Goal: Transaction & Acquisition: Purchase product/service

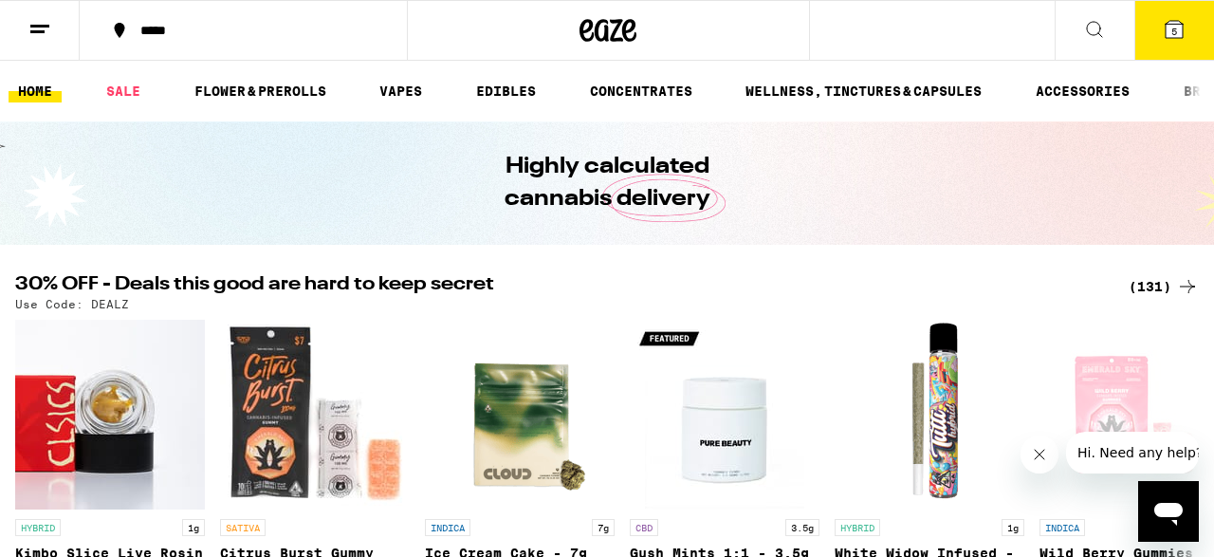
click at [1168, 29] on icon at bounding box center [1174, 29] width 17 height 17
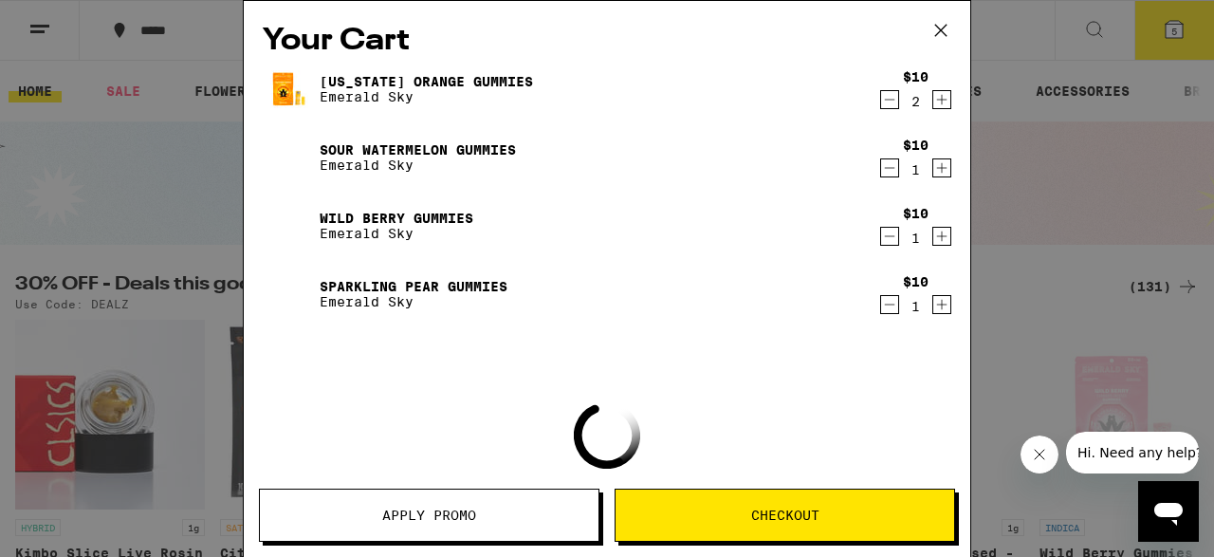
click at [940, 28] on icon at bounding box center [940, 30] width 11 height 11
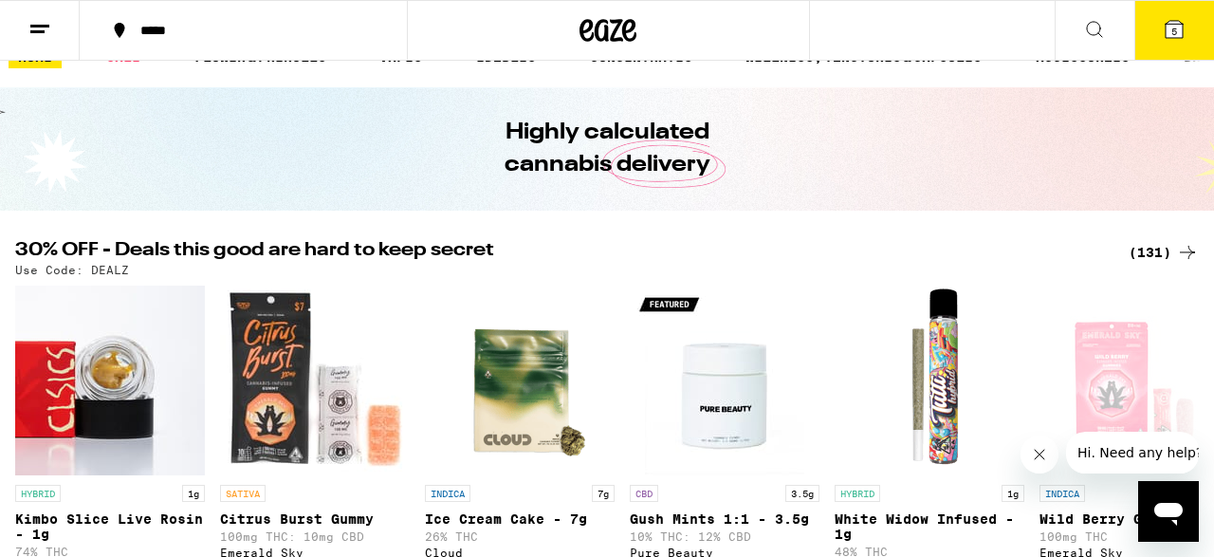
scroll to position [23, 0]
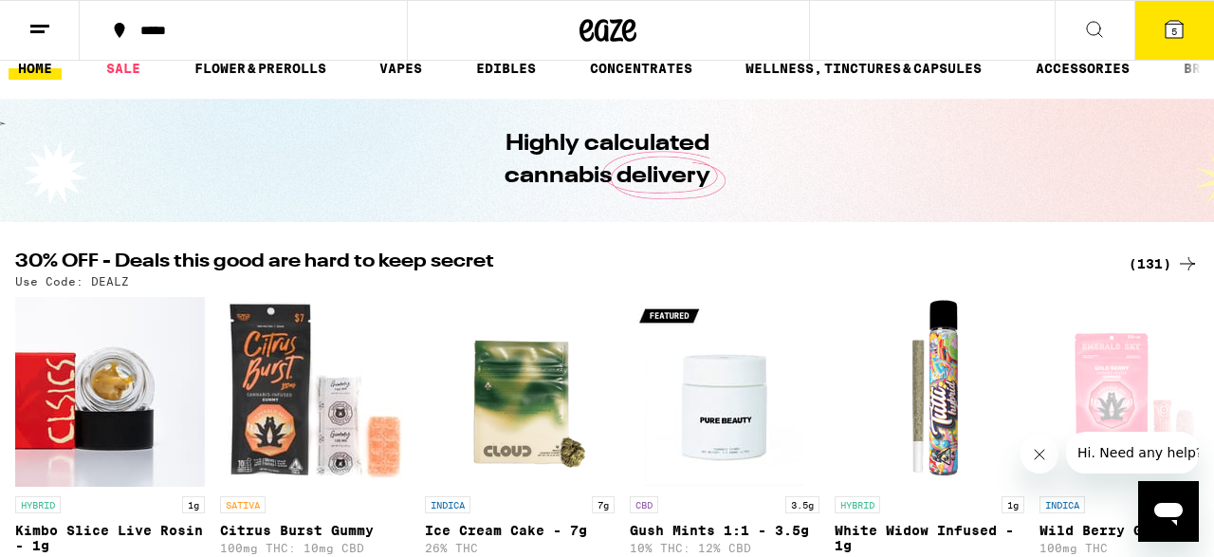
click at [1155, 263] on div "(131)" at bounding box center [1164, 263] width 70 height 23
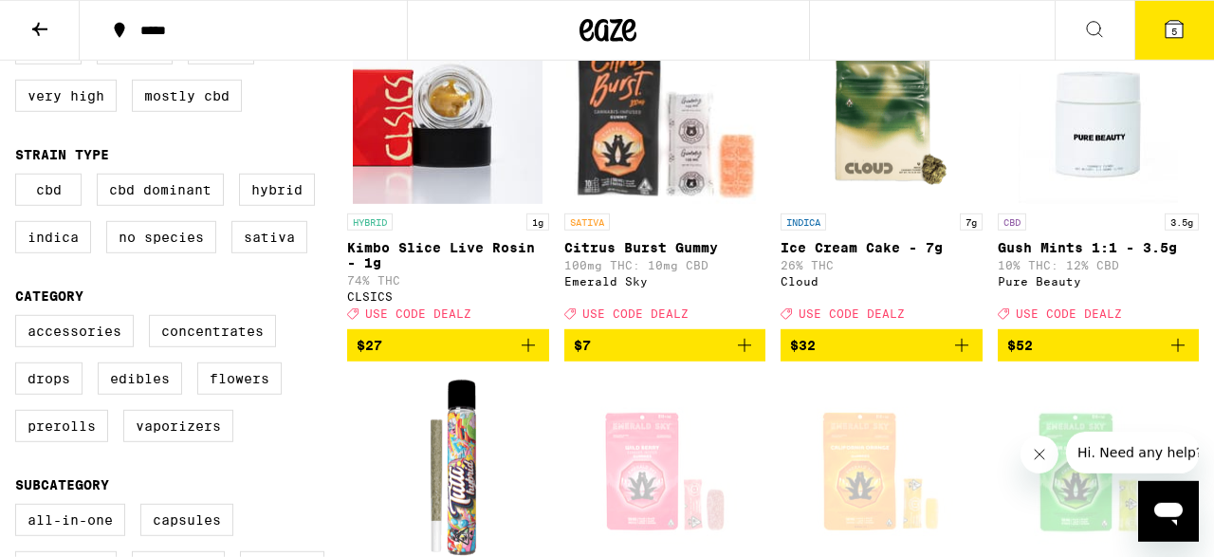
scroll to position [474, 0]
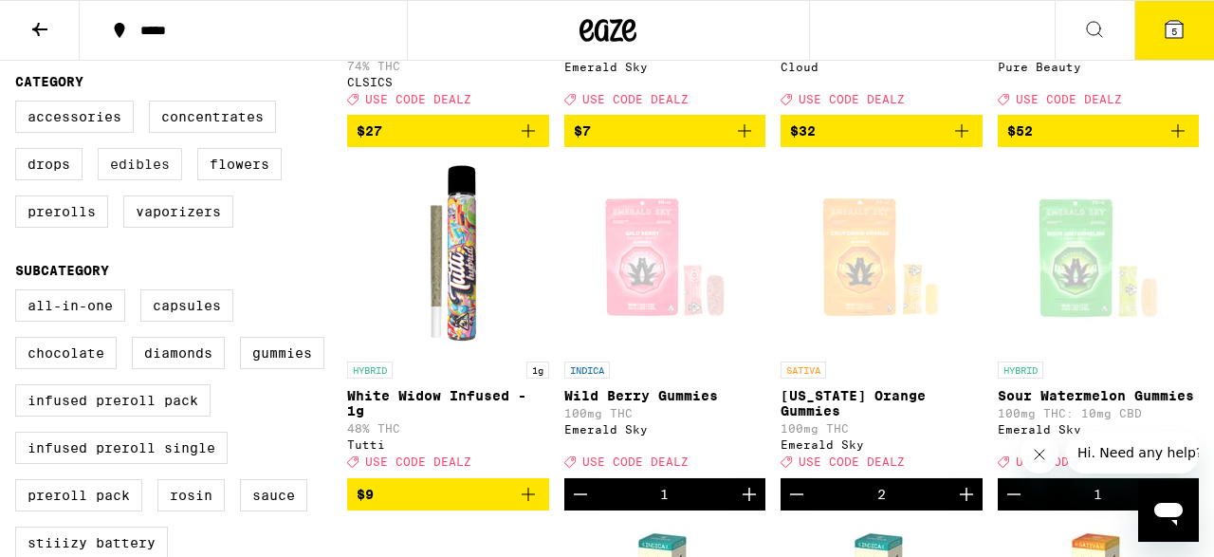
click at [160, 172] on label "Edibles" at bounding box center [140, 164] width 84 height 32
click at [20, 104] on input "Edibles" at bounding box center [19, 103] width 1 height 1
checkbox input "true"
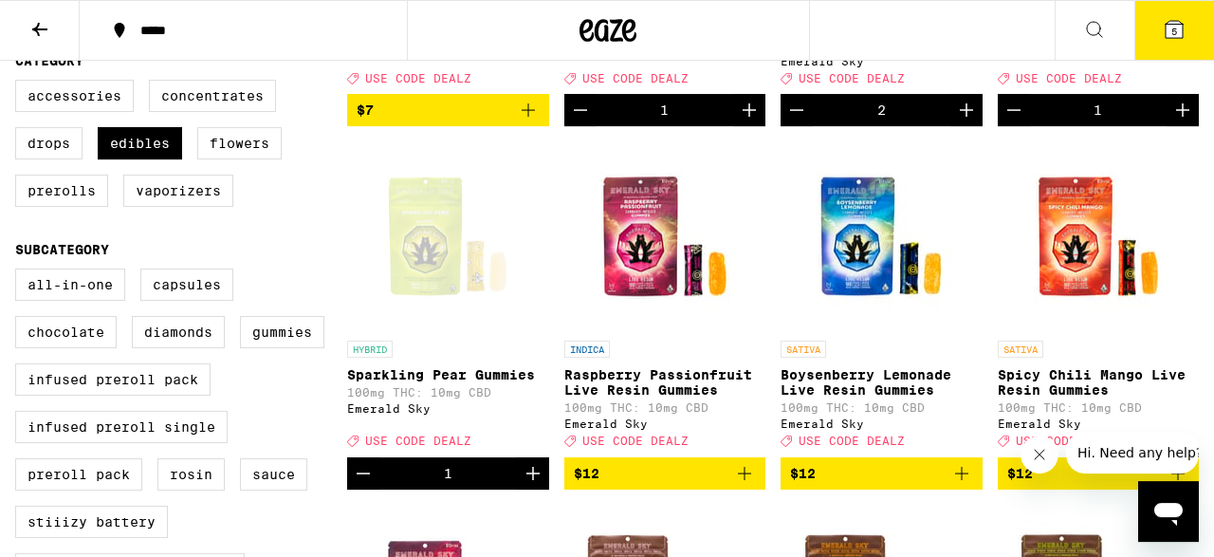
scroll to position [464, 0]
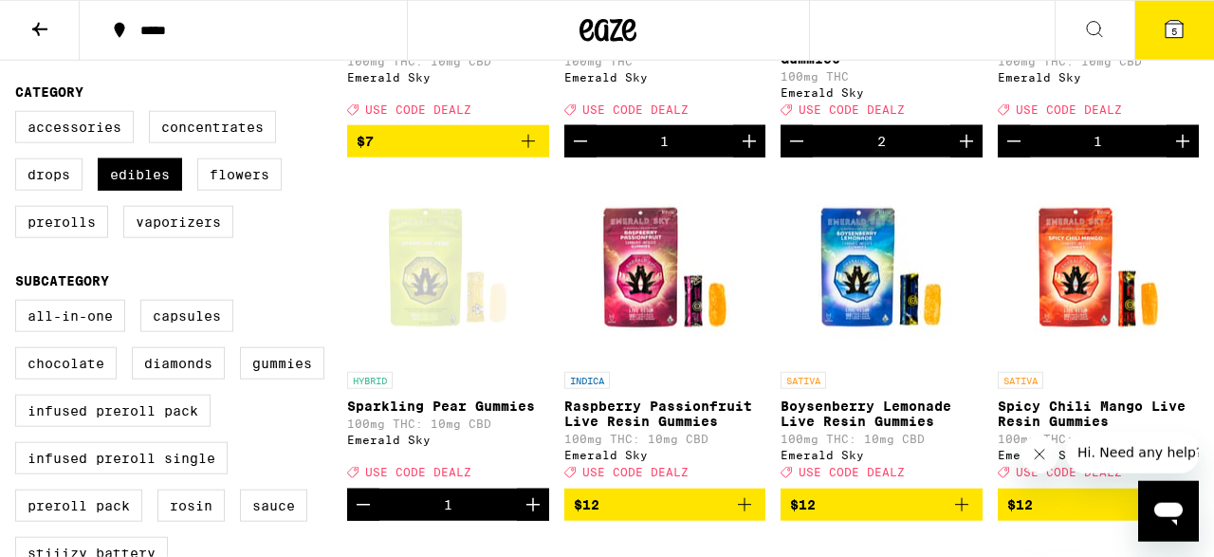
click at [1173, 26] on span "5" at bounding box center [1174, 31] width 6 height 11
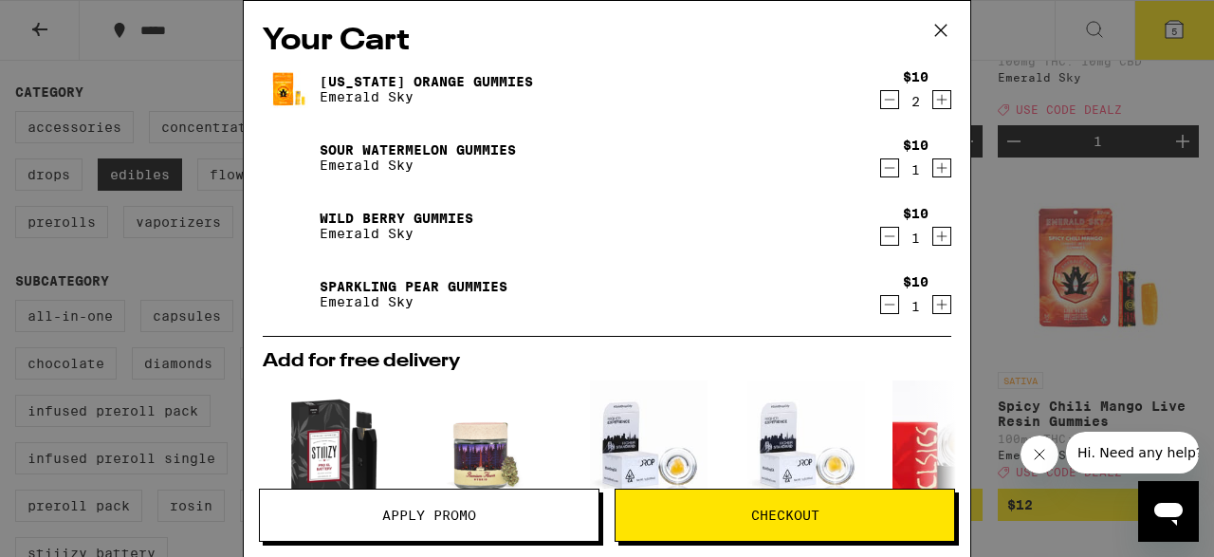
click at [816, 518] on span "Checkout" at bounding box center [785, 514] width 68 height 13
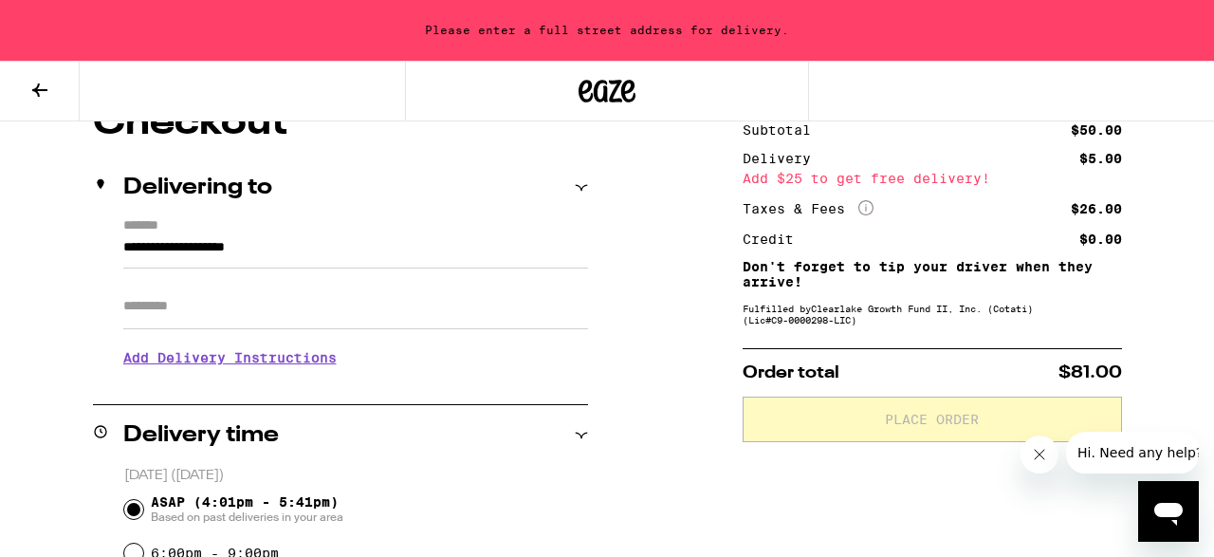
scroll to position [189, 0]
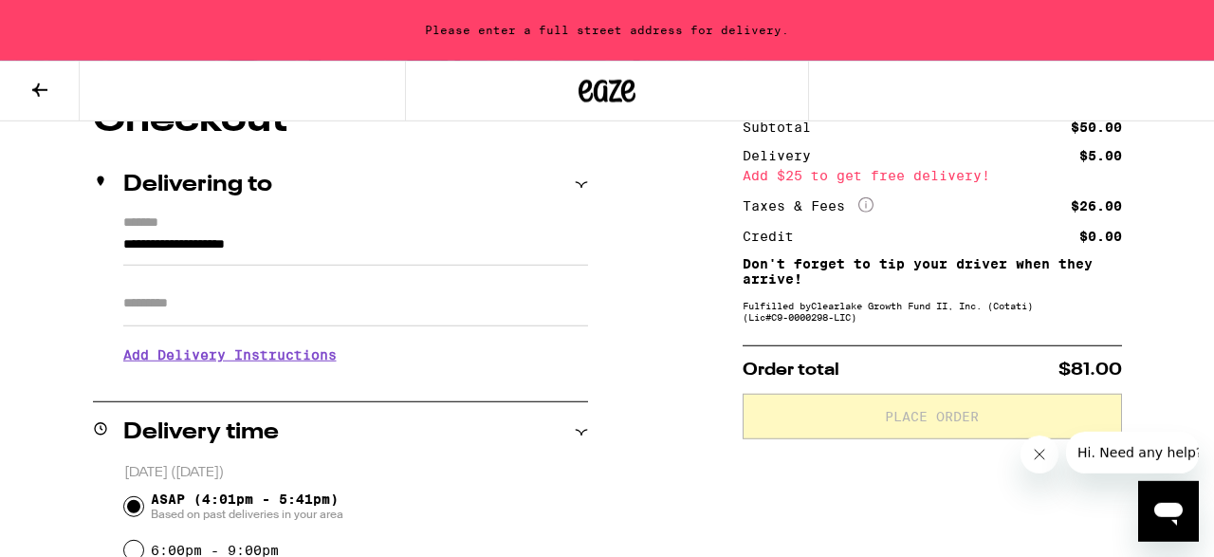
click at [606, 95] on icon at bounding box center [608, 91] width 28 height 23
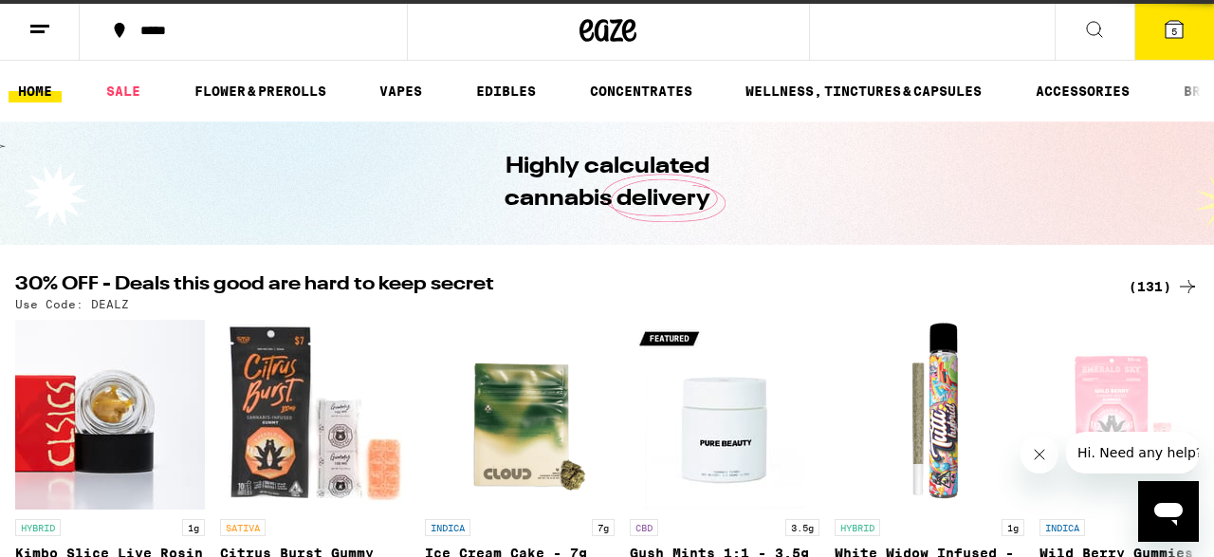
click at [1177, 27] on icon at bounding box center [1174, 29] width 17 height 17
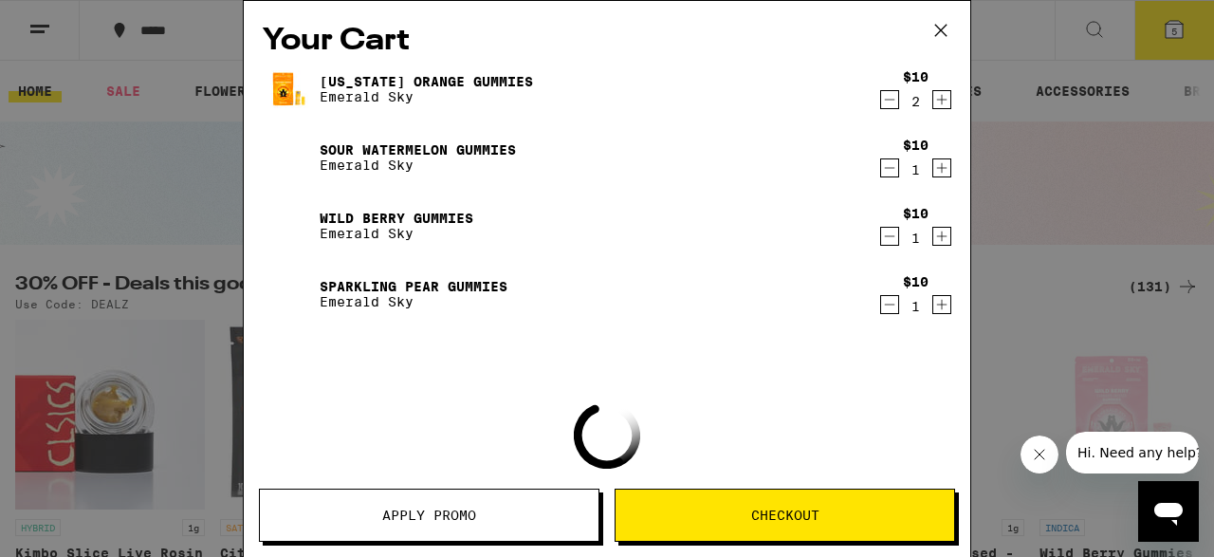
click at [455, 526] on button "Apply Promo" at bounding box center [429, 514] width 340 height 53
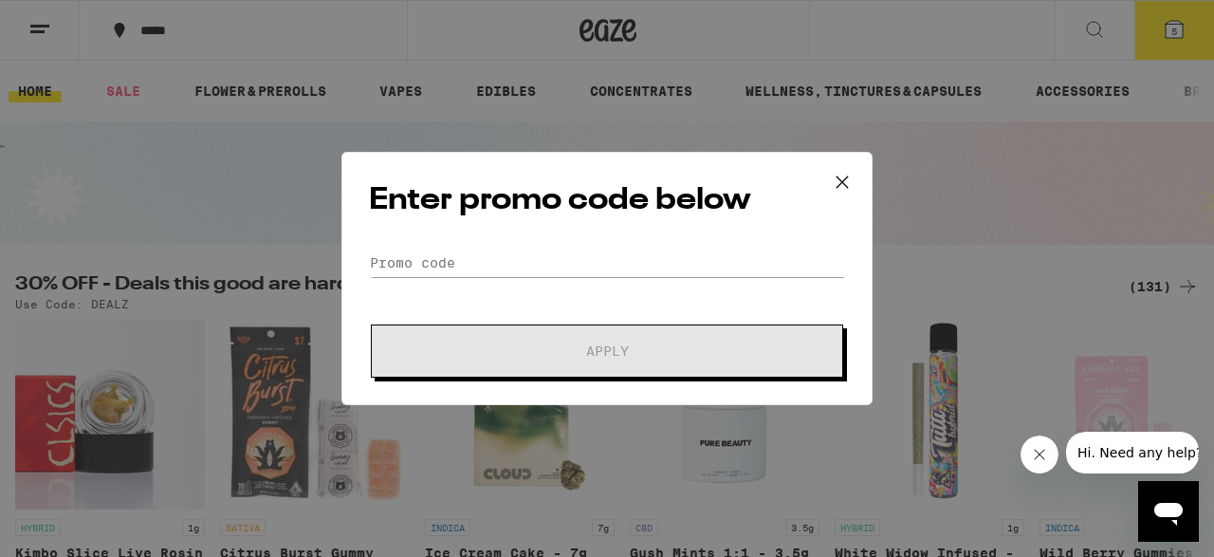
click at [437, 506] on div "Enter promo code below Promo Code Apply" at bounding box center [607, 278] width 1214 height 557
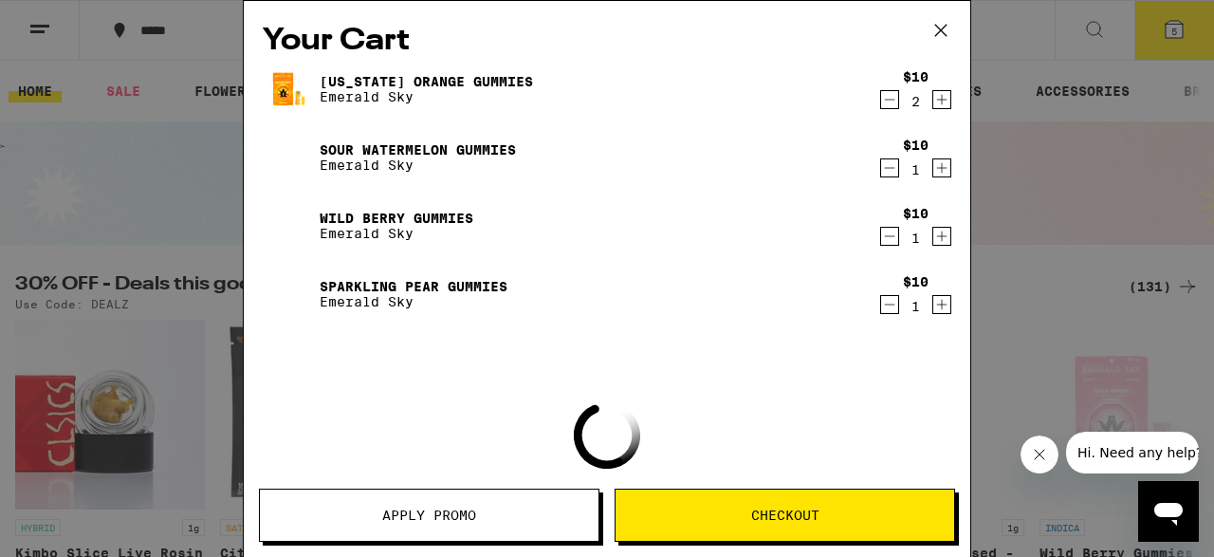
click at [476, 521] on span "Apply Promo" at bounding box center [429, 514] width 94 height 13
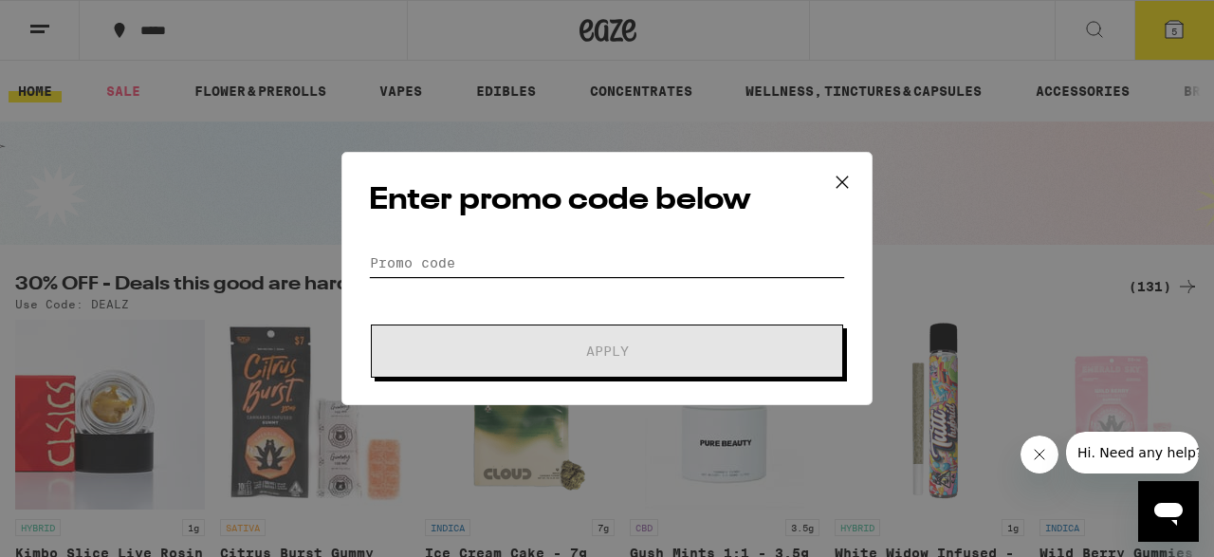
click at [514, 262] on input "Promo Code" at bounding box center [607, 262] width 476 height 28
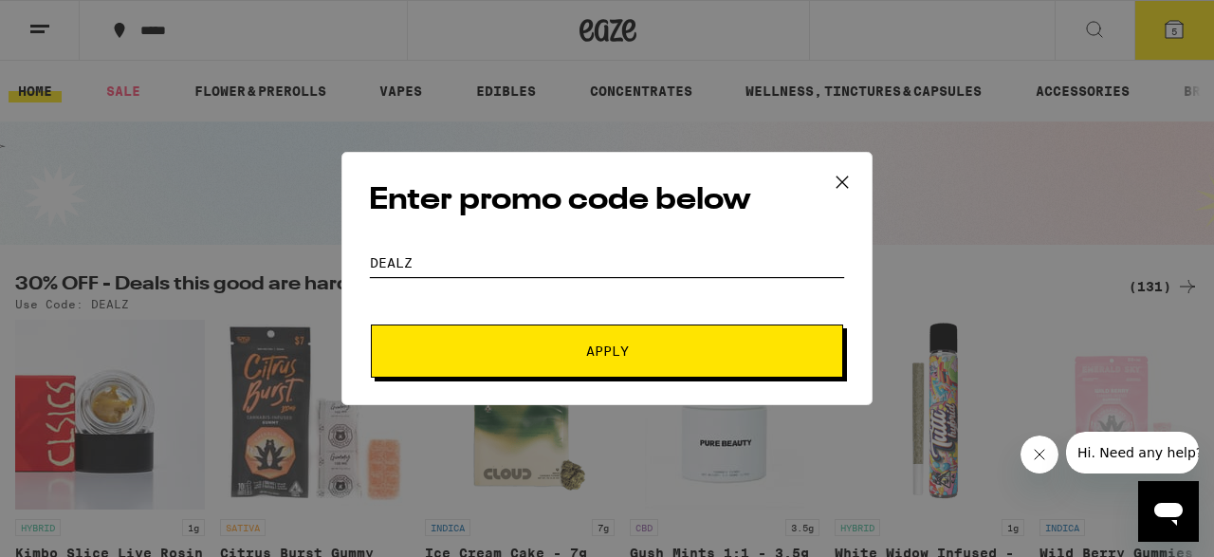
type input "dealz"
click at [621, 354] on span "Apply" at bounding box center [607, 350] width 43 height 13
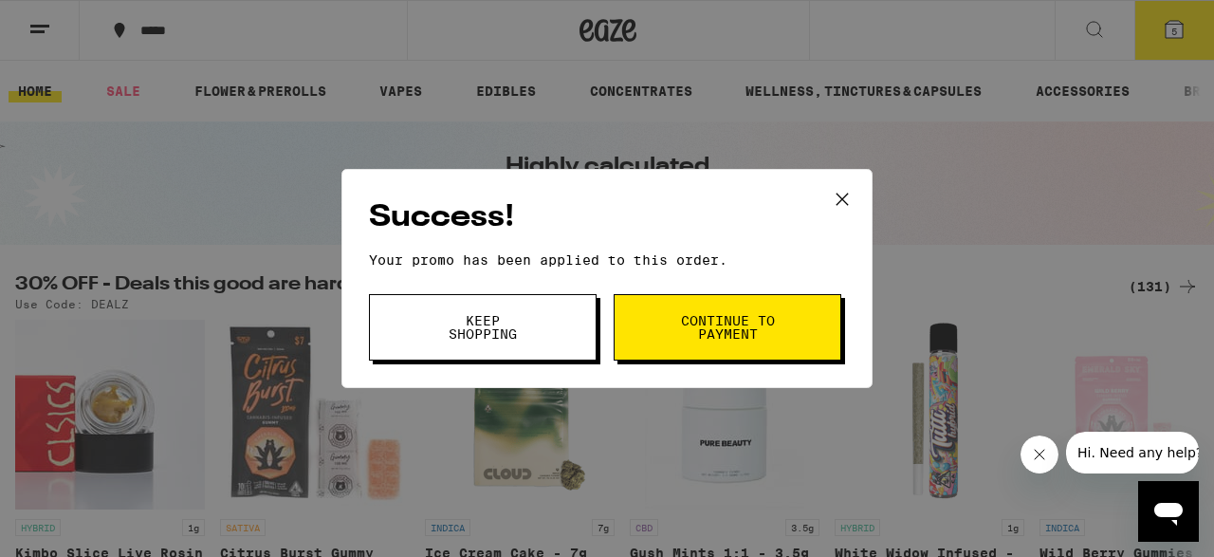
click at [748, 344] on button "Continue to payment" at bounding box center [728, 327] width 228 height 66
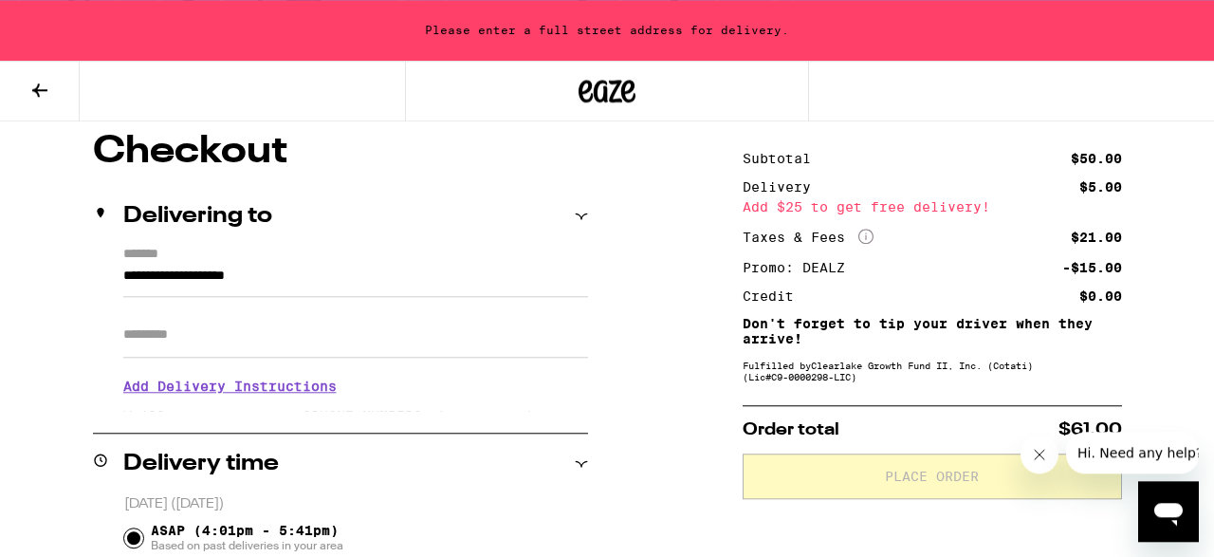
scroll to position [204, 0]
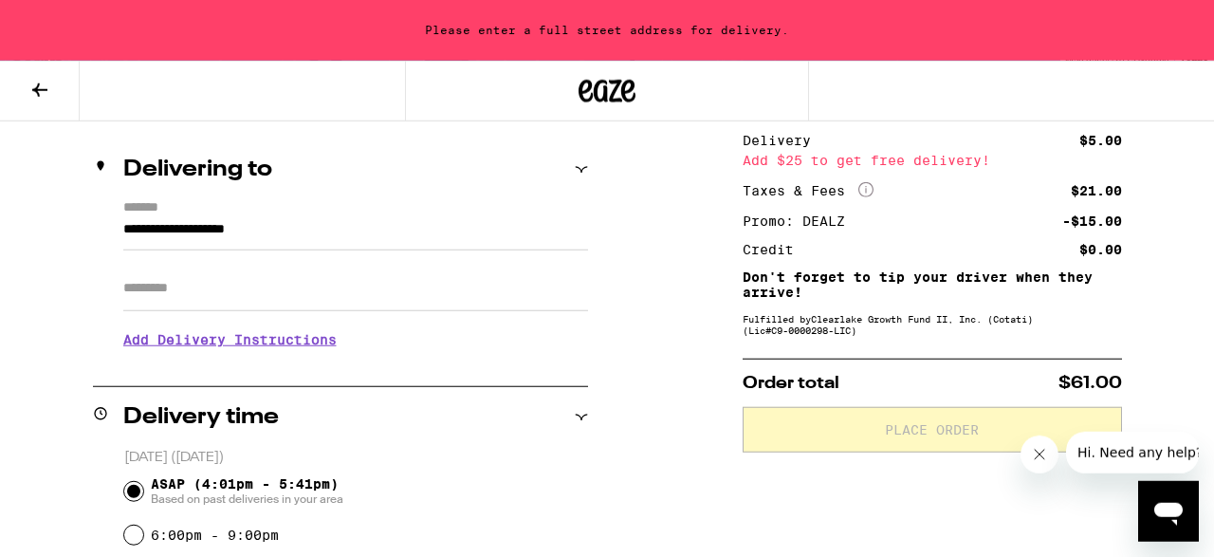
click at [223, 235] on input "**********" at bounding box center [355, 234] width 465 height 32
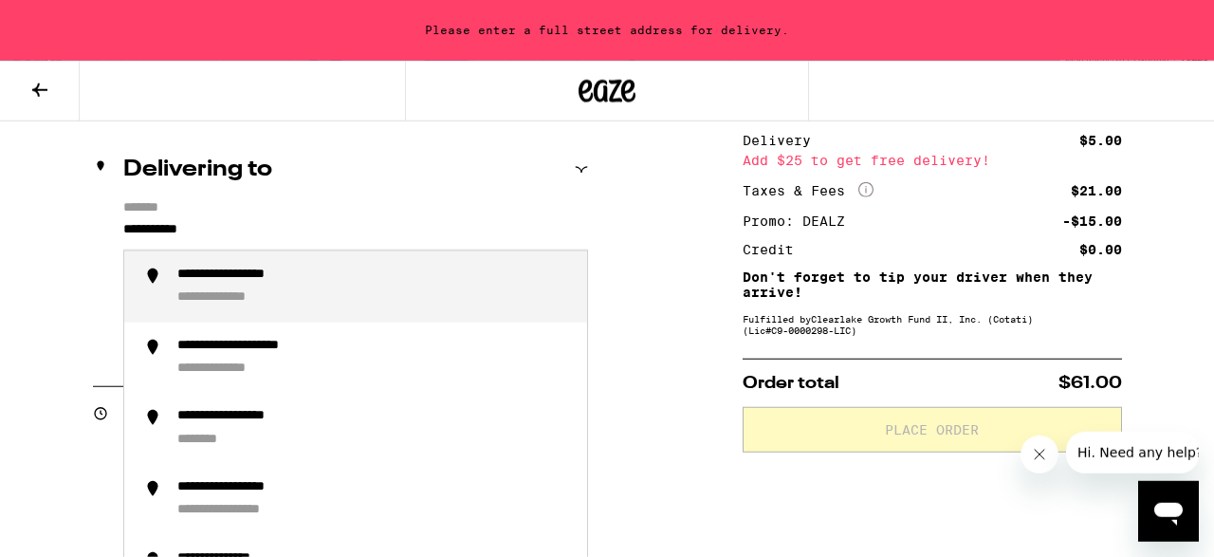
click at [255, 303] on div "**********" at bounding box center [237, 298] width 120 height 18
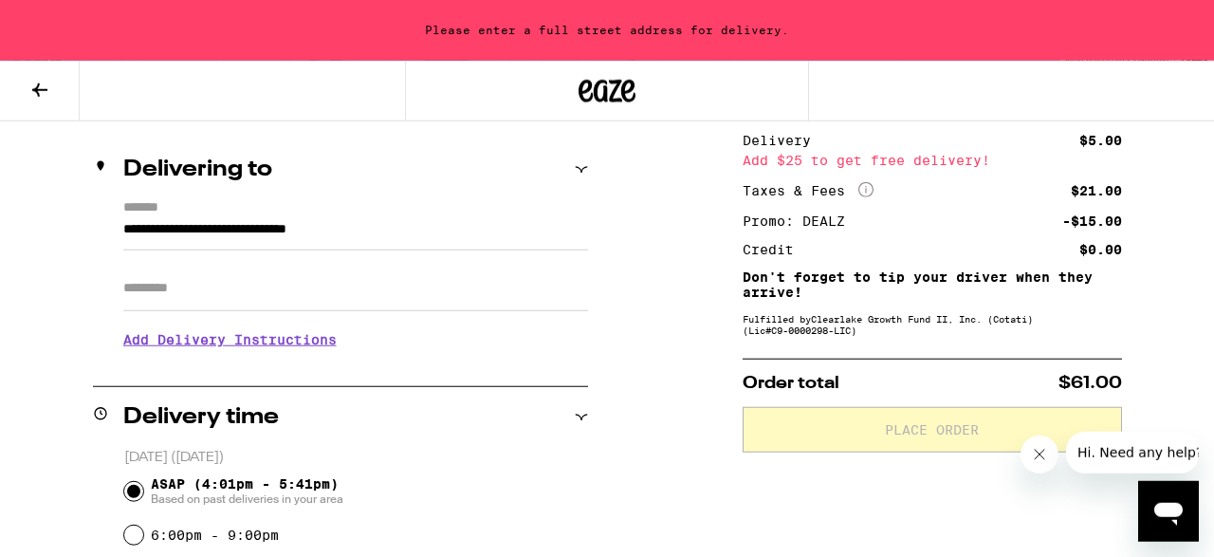
scroll to position [143, 0]
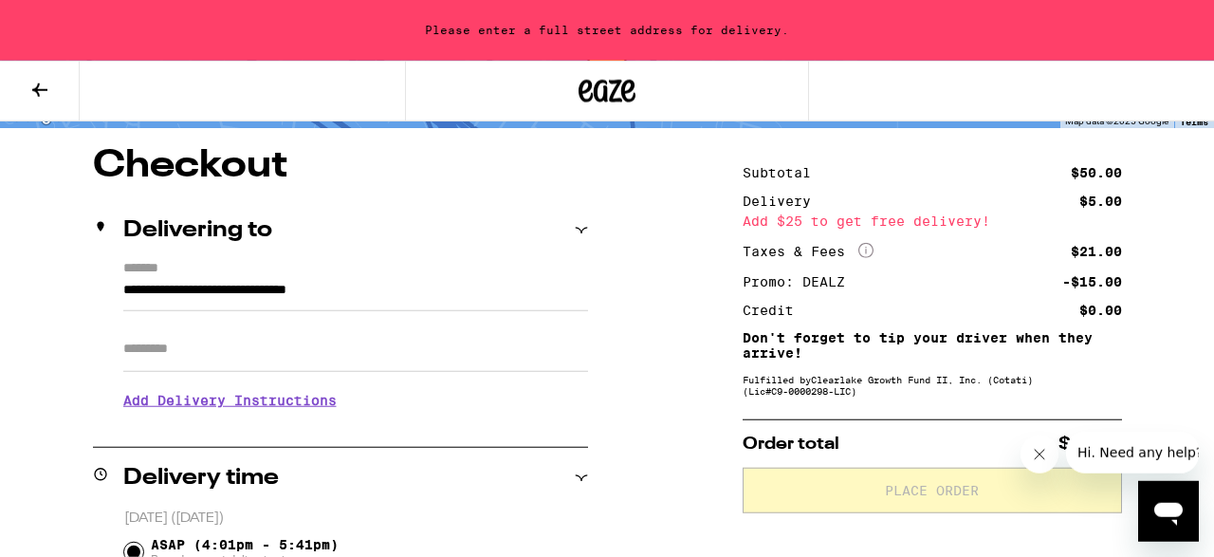
type input "**********"
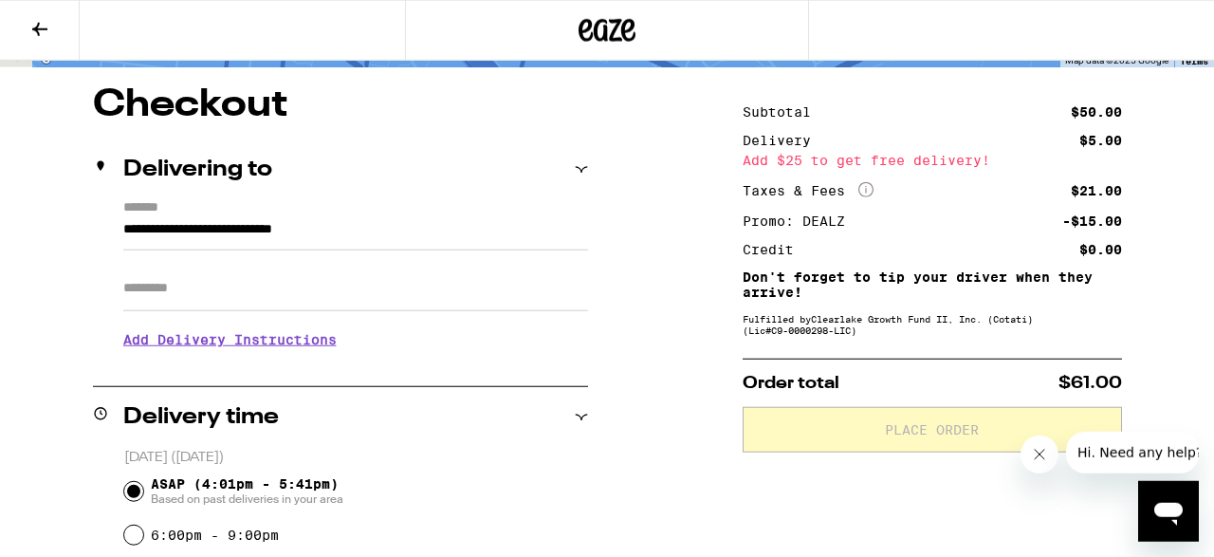
click at [255, 303] on input "Apt/Suite" at bounding box center [355, 289] width 465 height 46
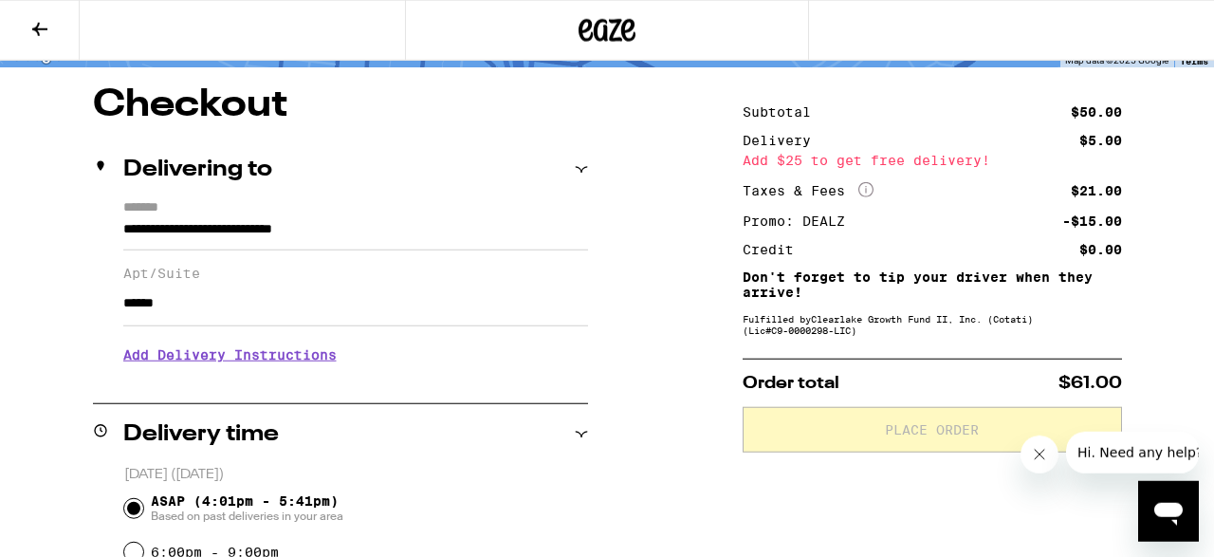
type input "*****"
click at [218, 366] on h3 "Add Delivery Instructions" at bounding box center [355, 355] width 465 height 44
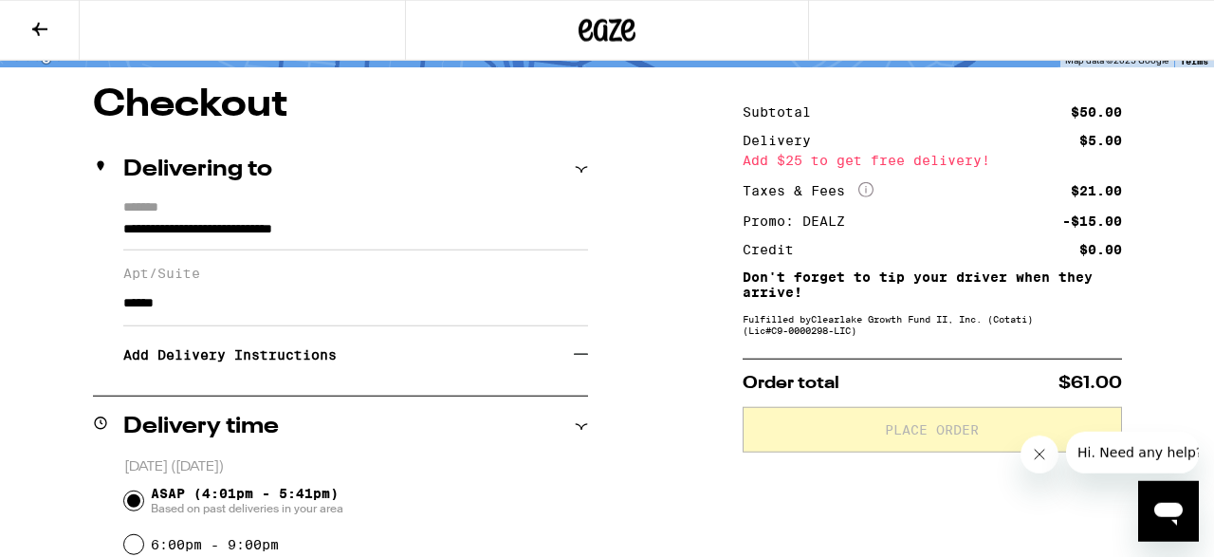
click at [256, 319] on input "*****" at bounding box center [355, 304] width 465 height 46
click at [292, 356] on h3 "Add Delivery Instructions" at bounding box center [348, 355] width 450 height 44
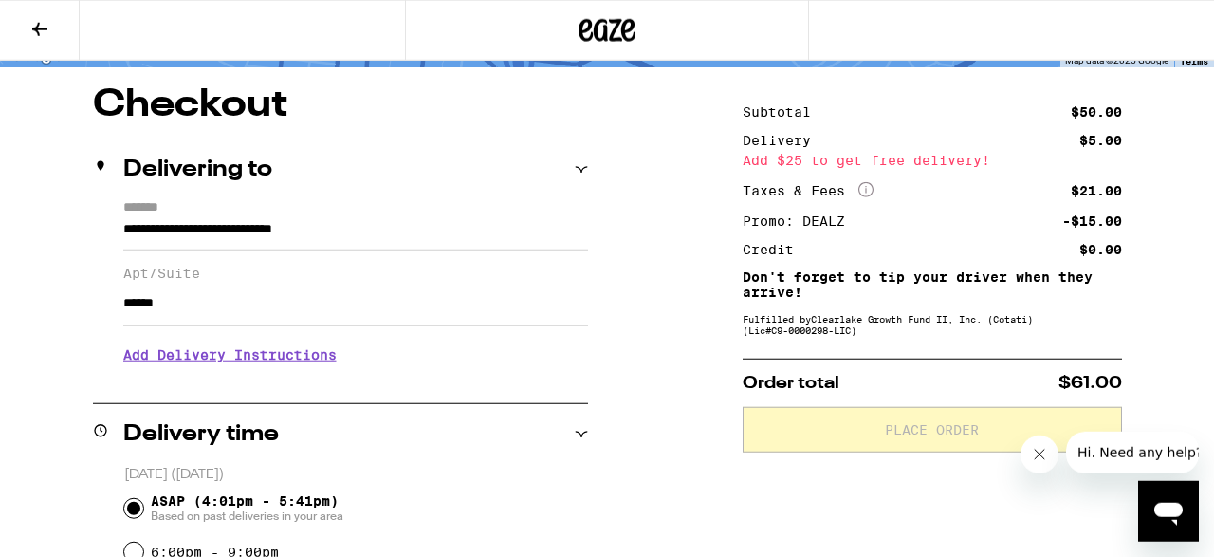
click at [322, 377] on h3 "Add Delivery Instructions" at bounding box center [355, 355] width 465 height 44
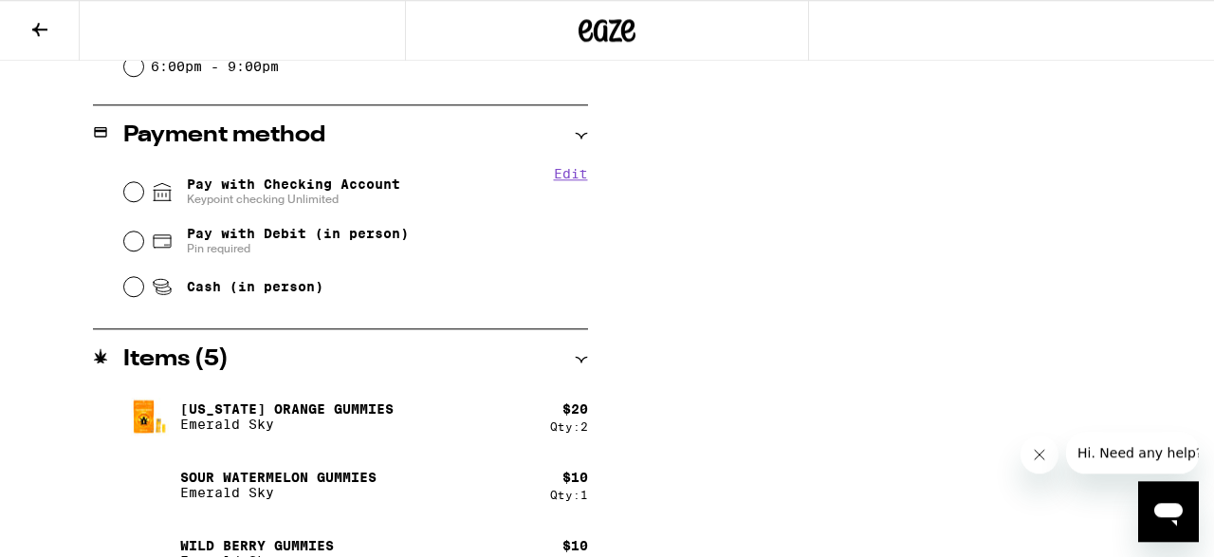
scroll to position [797, 0]
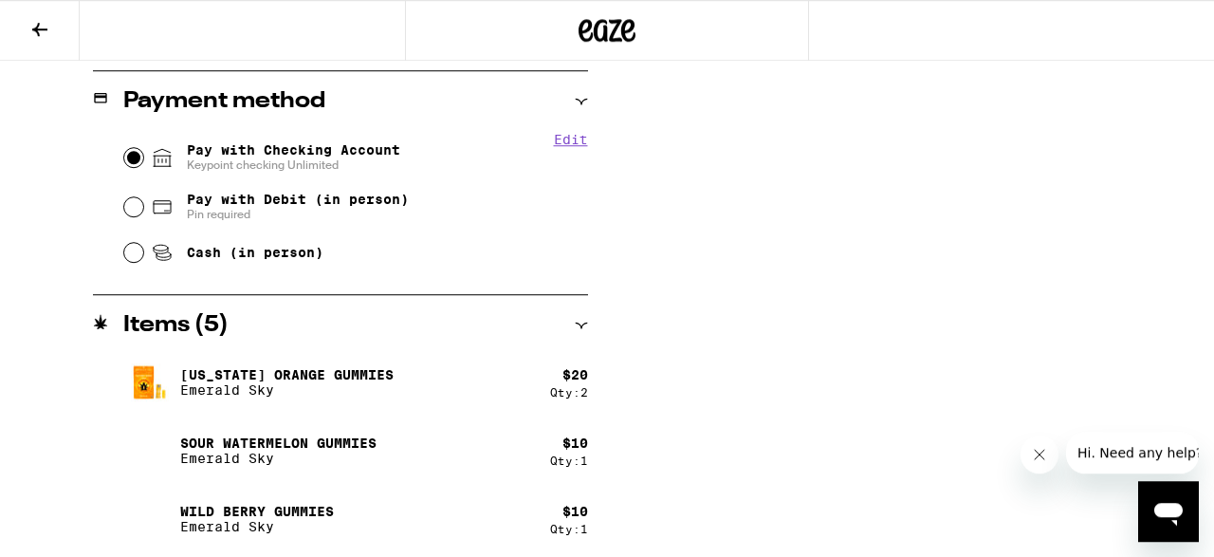
click at [139, 156] on input "Pay with Checking Account Keypoint checking Unlimited" at bounding box center [133, 157] width 19 height 19
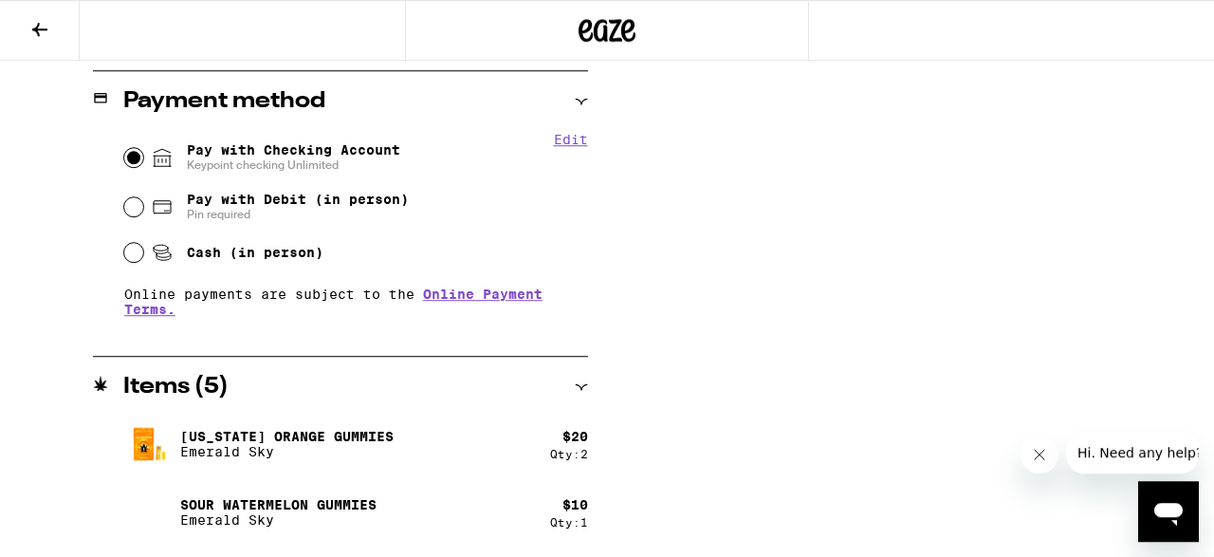
click at [576, 145] on button "Edit" at bounding box center [571, 139] width 34 height 15
click at [386, 169] on button "Remove Account" at bounding box center [401, 164] width 106 height 12
radio input "false"
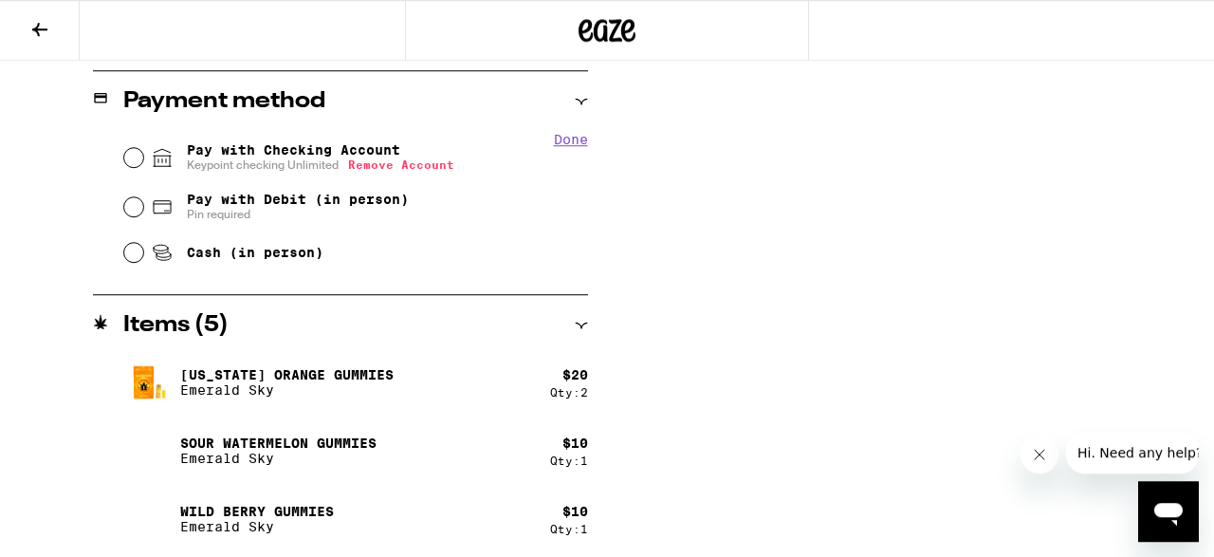
click at [400, 167] on button "Remove Account" at bounding box center [401, 164] width 106 height 12
click at [139, 160] on input "Pay with Checking Account You will be redirected to link your bank" at bounding box center [133, 157] width 19 height 19
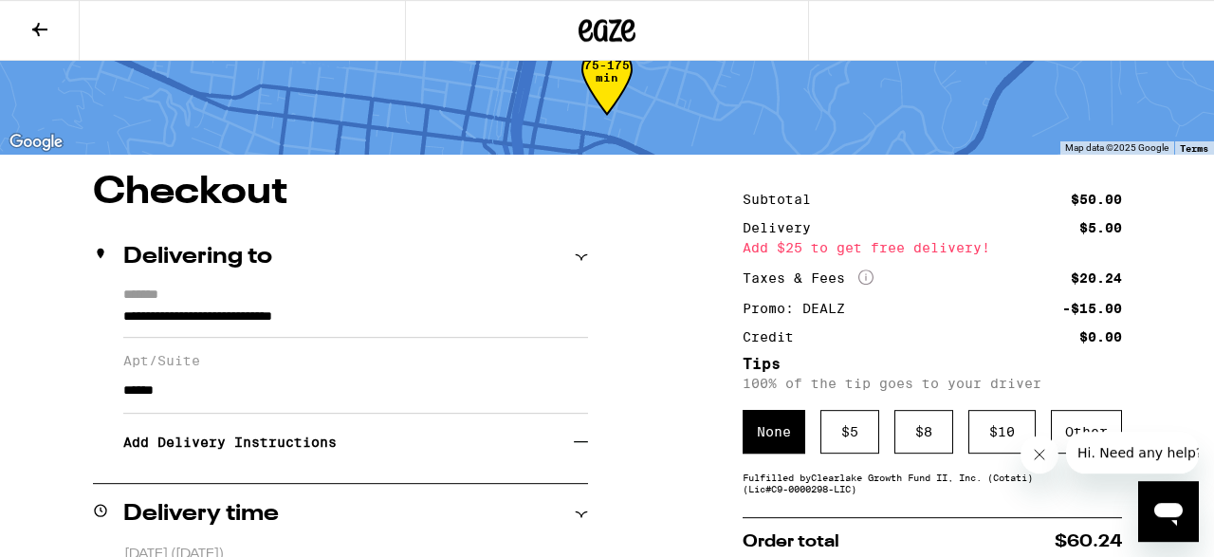
scroll to position [0, 0]
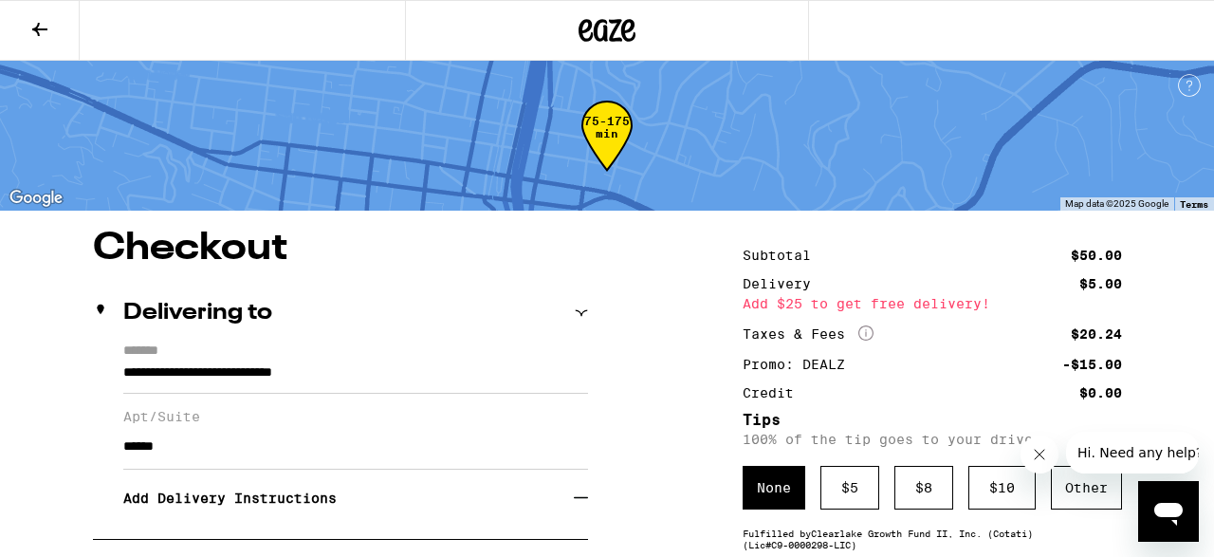
click at [604, 27] on icon at bounding box center [608, 30] width 28 height 23
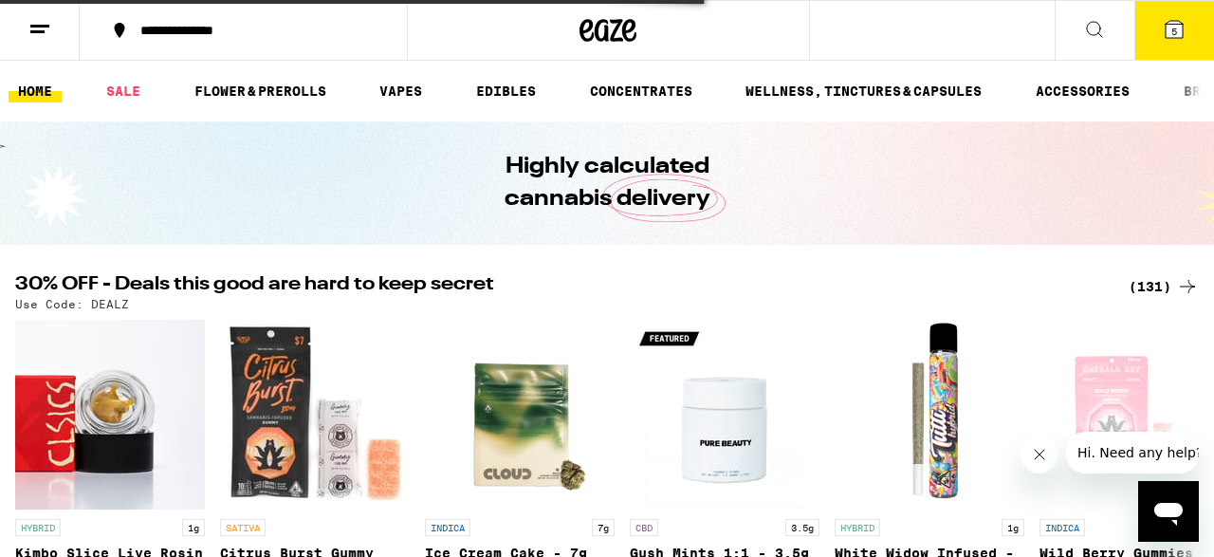
click at [1169, 286] on div "(131)" at bounding box center [1164, 286] width 70 height 23
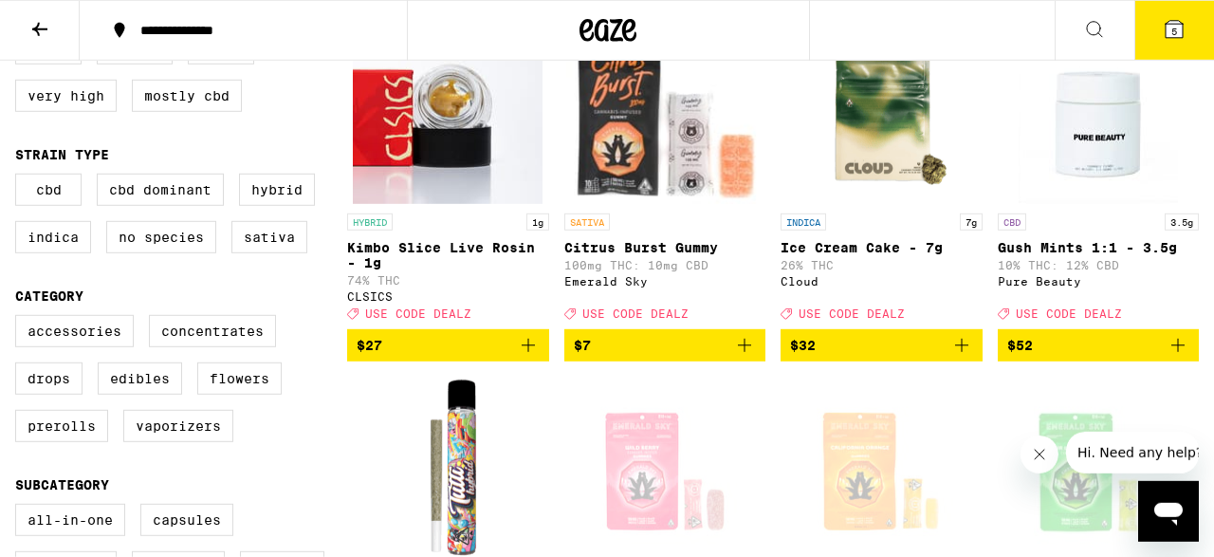
scroll to position [290, 0]
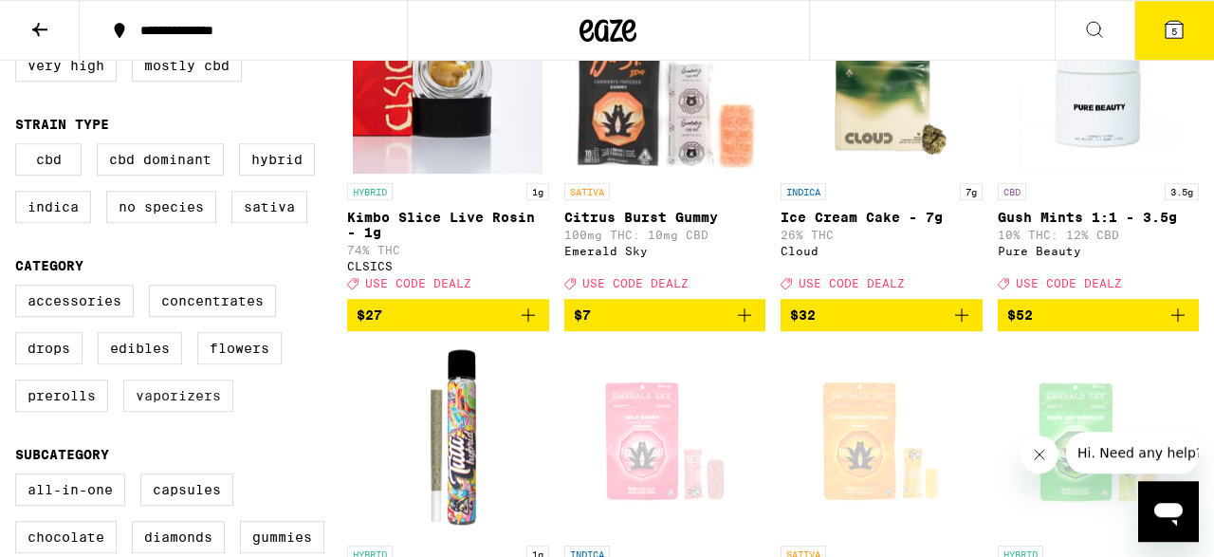
click at [185, 412] on label "Vaporizers" at bounding box center [178, 395] width 110 height 32
click at [20, 288] on input "Vaporizers" at bounding box center [19, 287] width 1 height 1
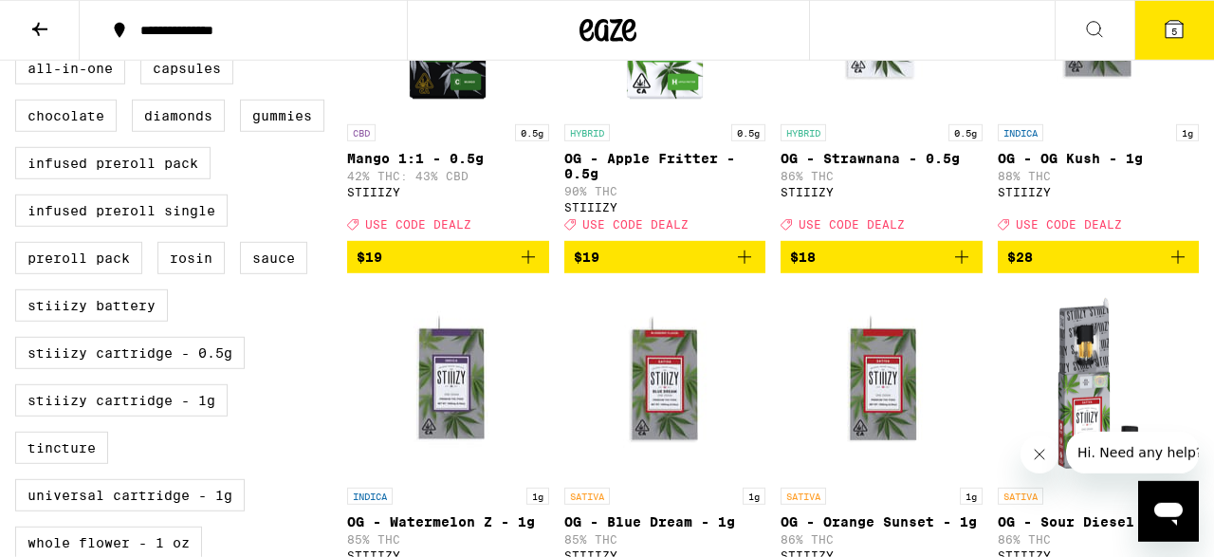
scroll to position [586, 0]
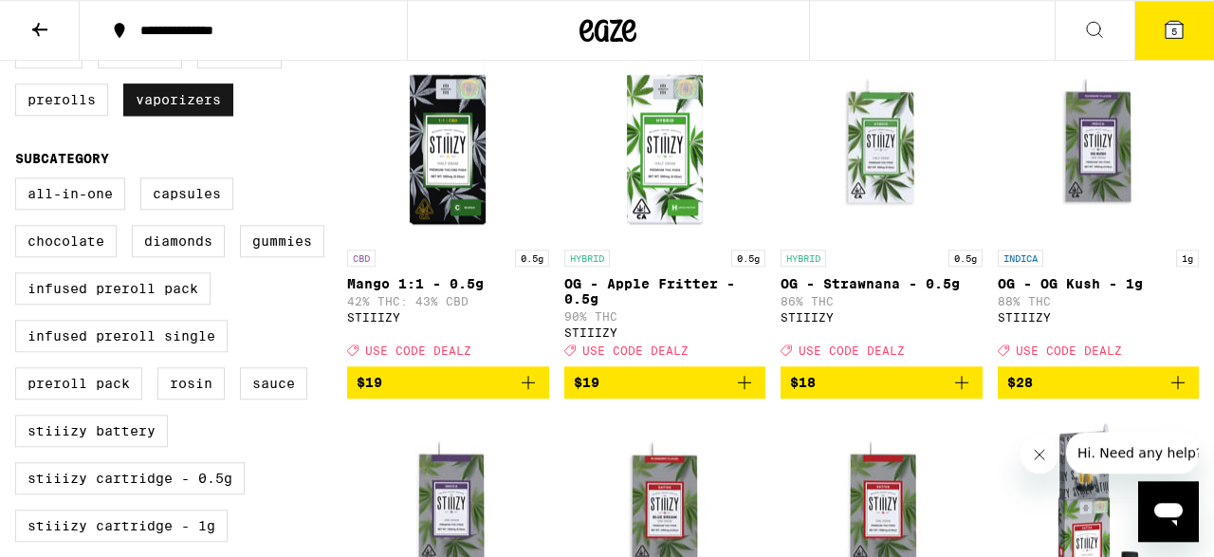
click at [178, 113] on label "Vaporizers" at bounding box center [178, 99] width 110 height 32
checkbox input "false"
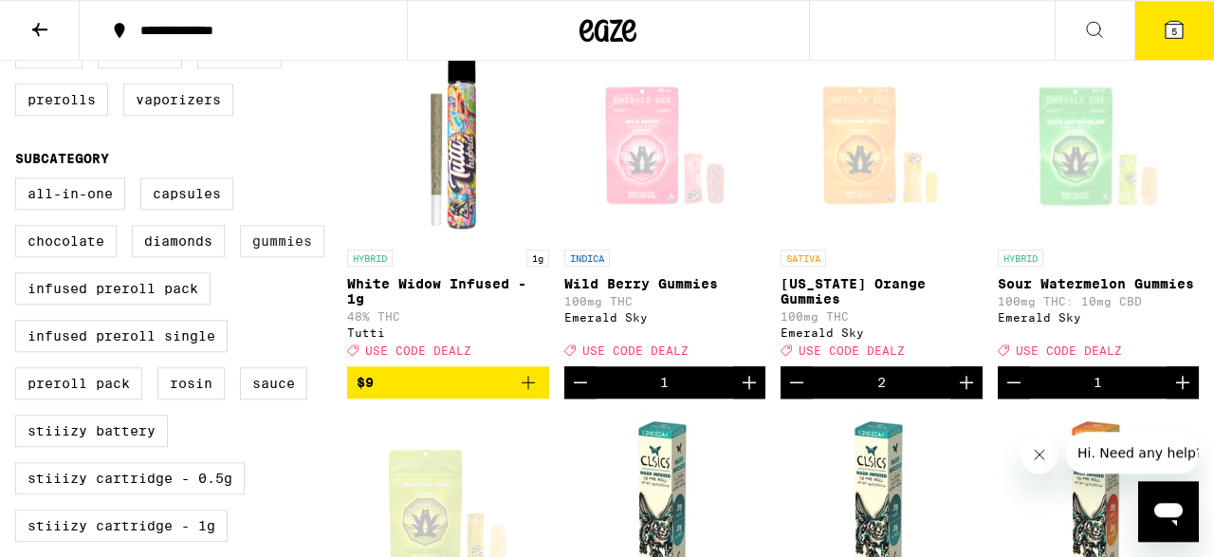
click at [271, 257] on label "Gummies" at bounding box center [282, 241] width 84 height 32
click at [20, 181] on input "Gummies" at bounding box center [19, 180] width 1 height 1
checkbox input "true"
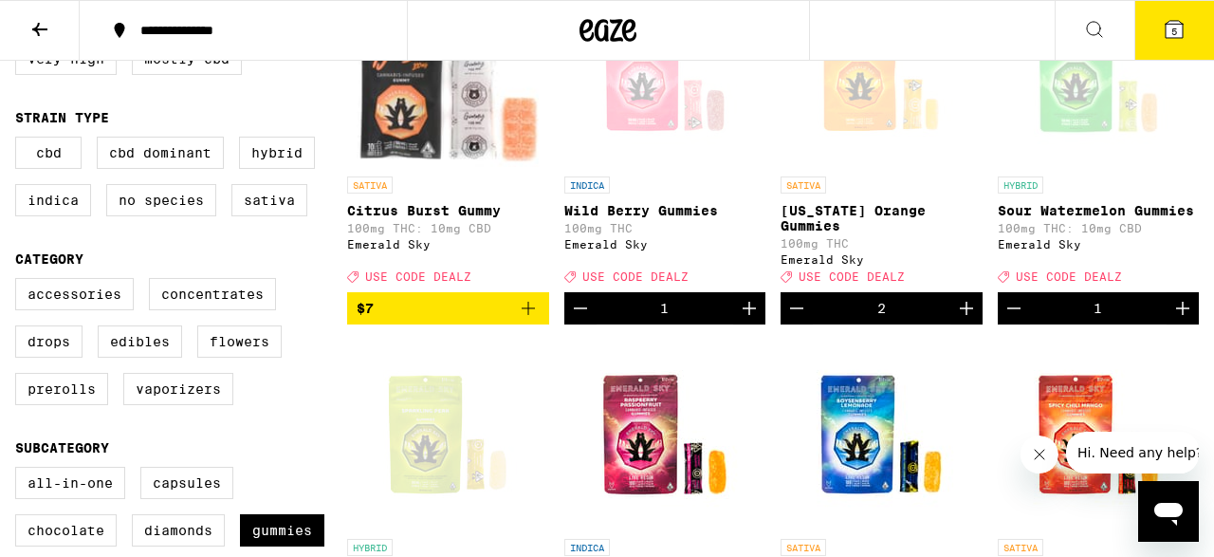
scroll to position [294, 0]
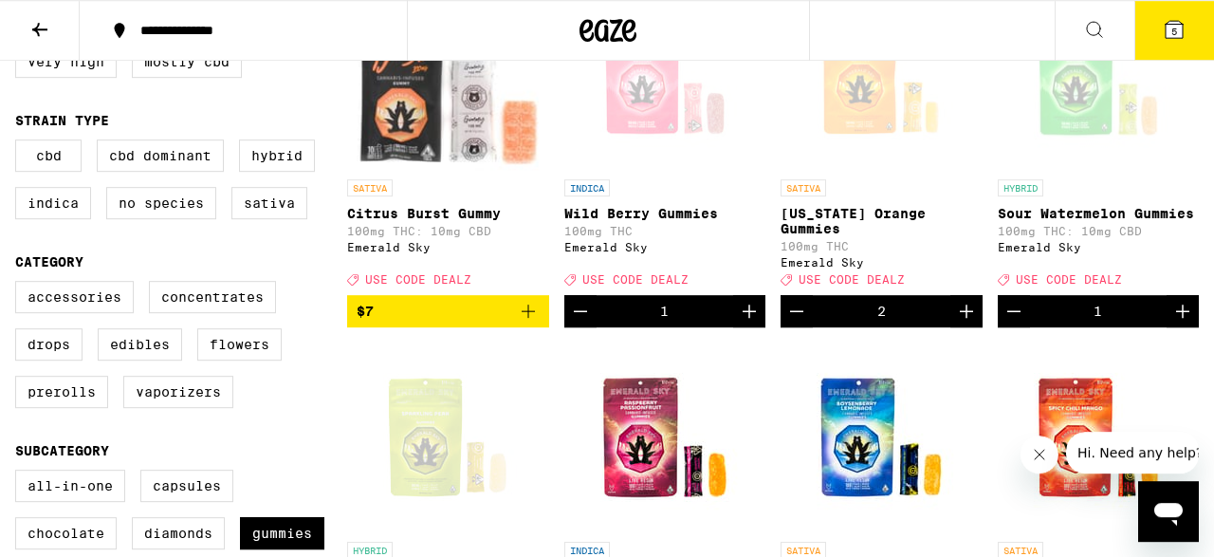
click at [1175, 45] on button "5" at bounding box center [1174, 30] width 80 height 59
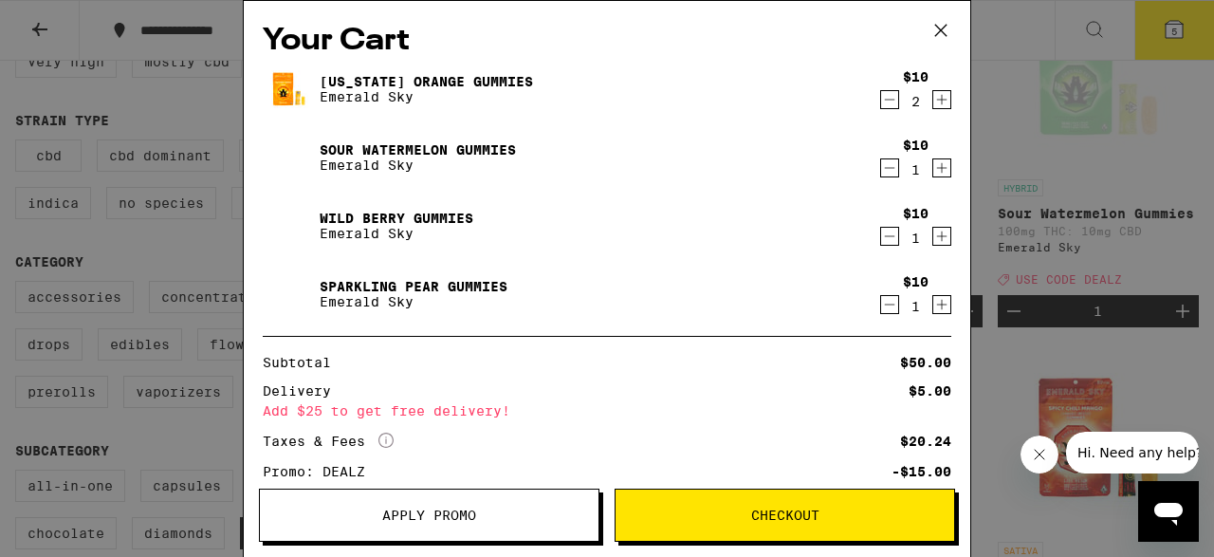
drag, startPoint x: 964, startPoint y: 60, endPoint x: 968, endPoint y: 427, distance: 367.1
click at [968, 427] on div "Your Cart [US_STATE] Orange Gummies Emerald Sky $10 2 Sour Watermelon Gummies E…" at bounding box center [607, 278] width 728 height 557
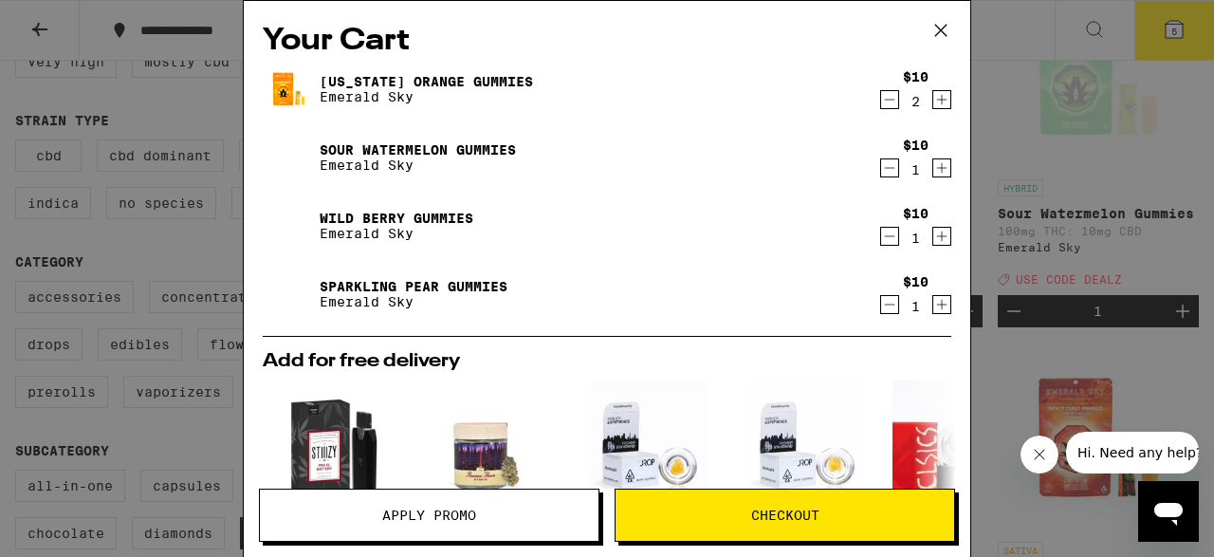
click at [892, 103] on icon "Decrement" at bounding box center [889, 99] width 17 height 23
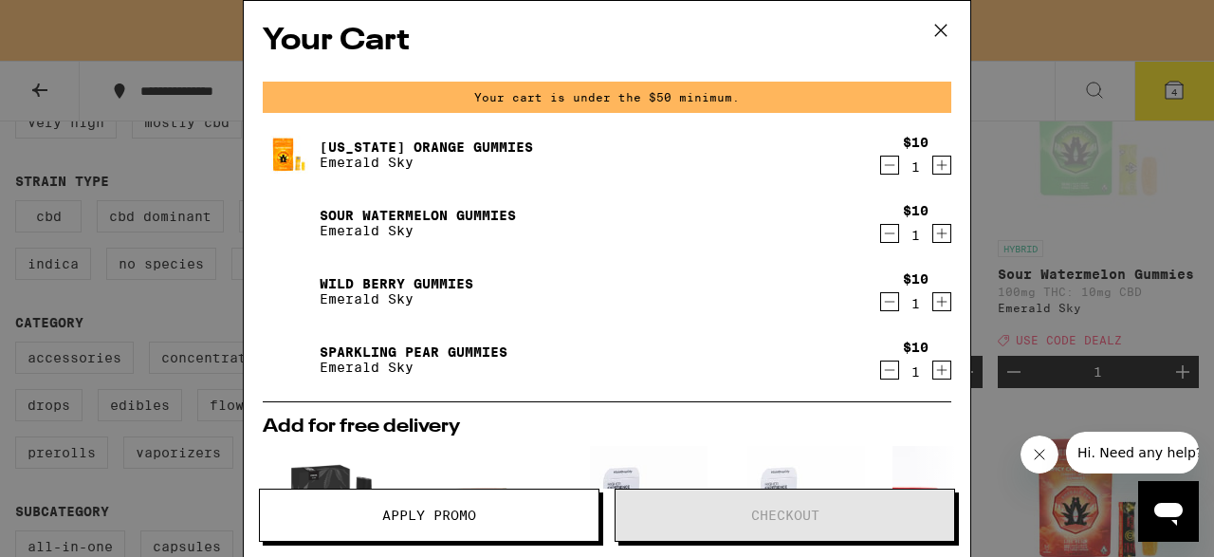
scroll to position [355, 0]
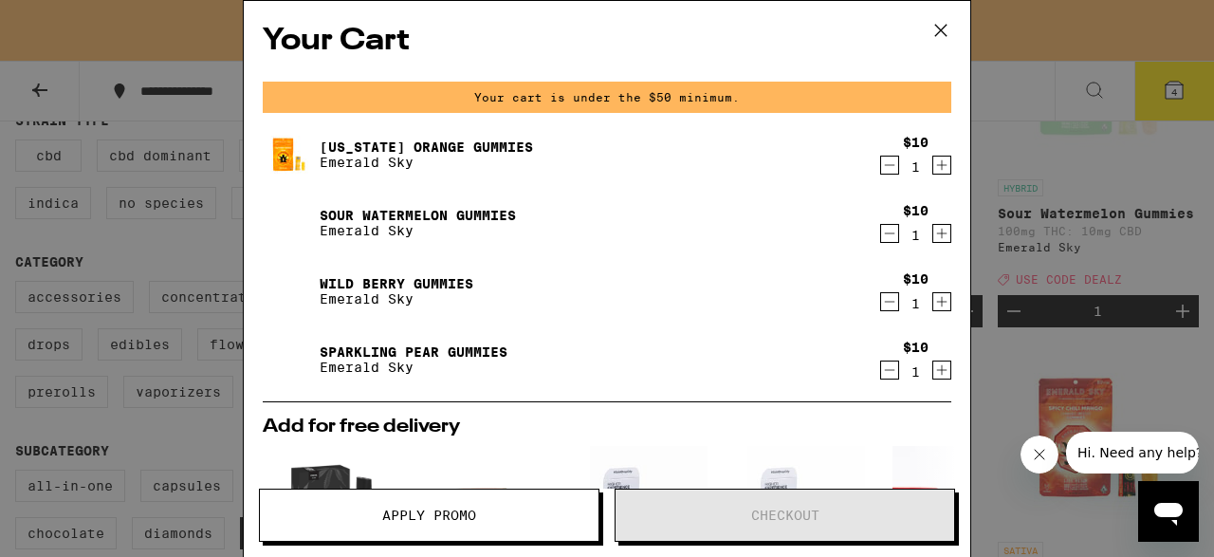
click at [885, 176] on icon "Decrement" at bounding box center [889, 165] width 17 height 23
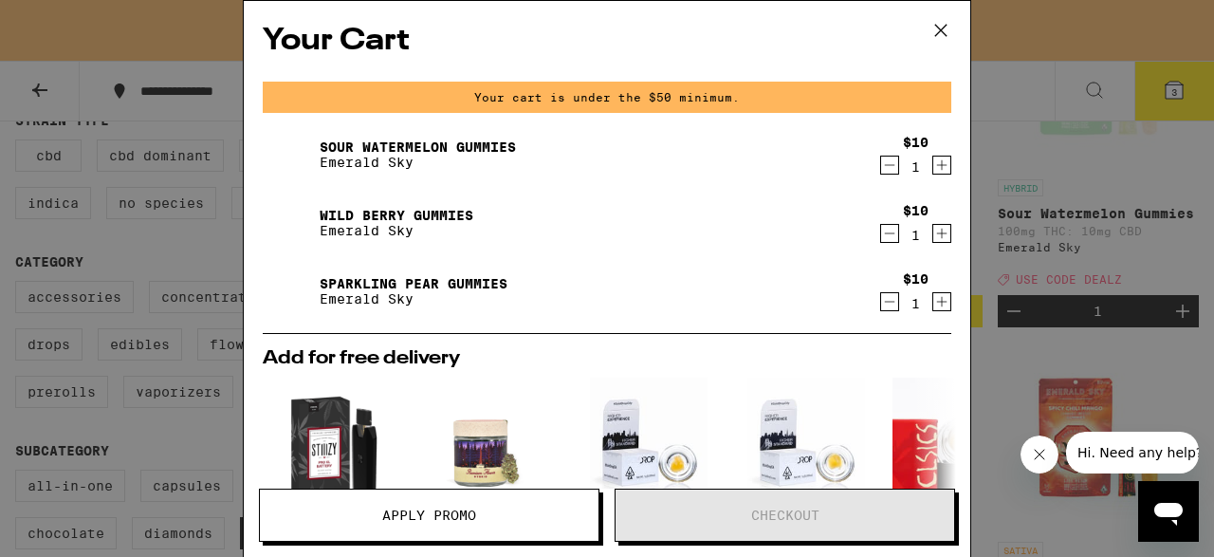
click at [885, 176] on icon "Decrement" at bounding box center [889, 165] width 17 height 23
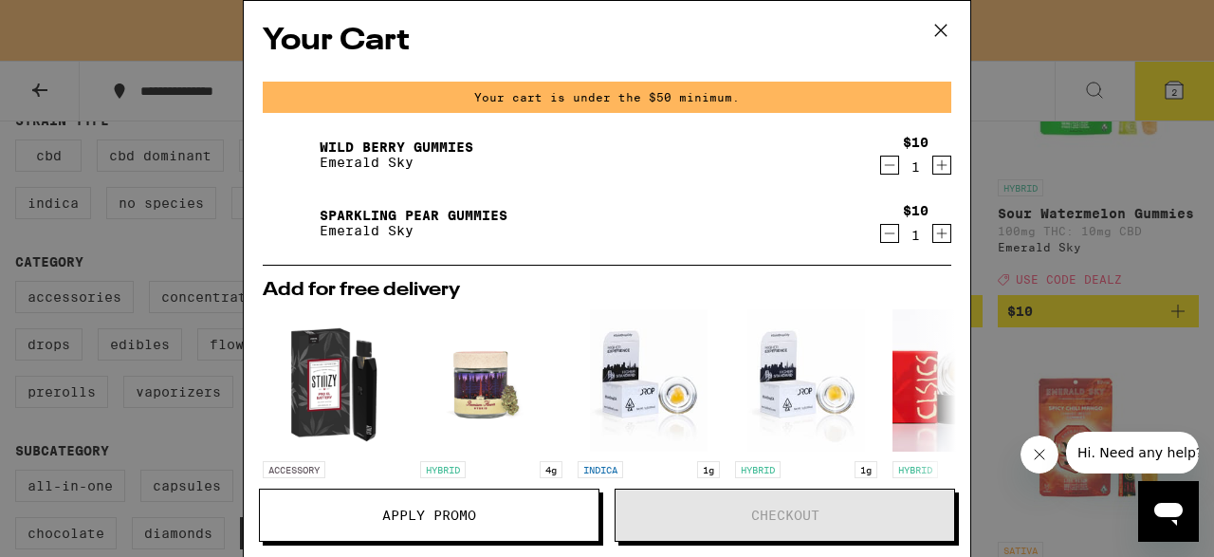
click at [889, 178] on div "Wild [PERSON_NAME] Gummies Emerald Sky $10 1" at bounding box center [607, 154] width 689 height 53
click at [890, 166] on icon "Decrement" at bounding box center [889, 165] width 17 height 23
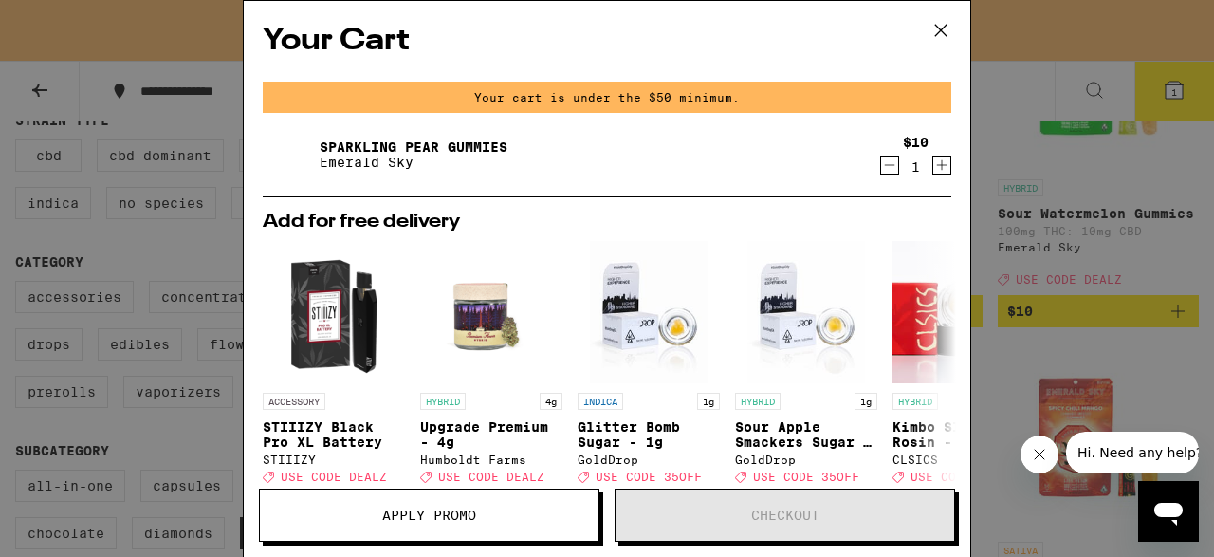
click at [892, 174] on icon "Decrement" at bounding box center [889, 165] width 17 height 23
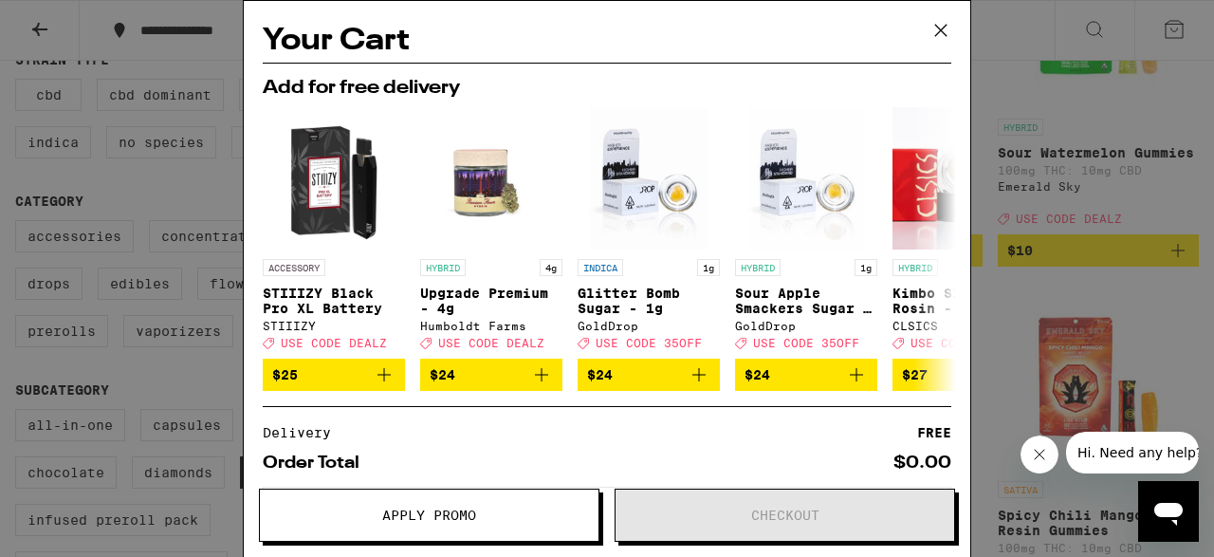
scroll to position [294, 0]
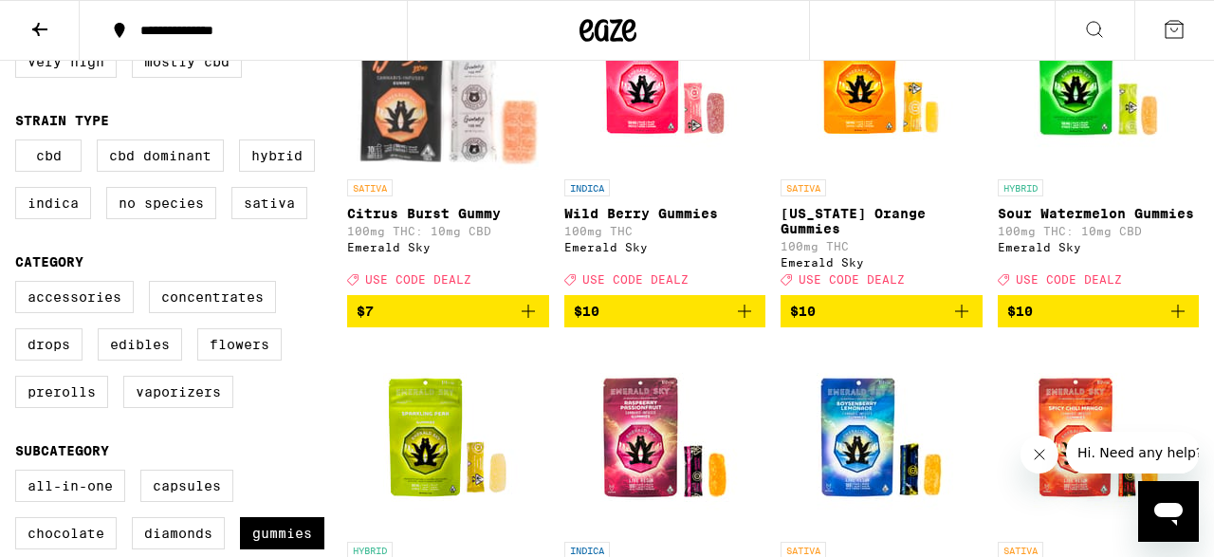
click at [946, 28] on div "**********" at bounding box center [607, 30] width 1214 height 61
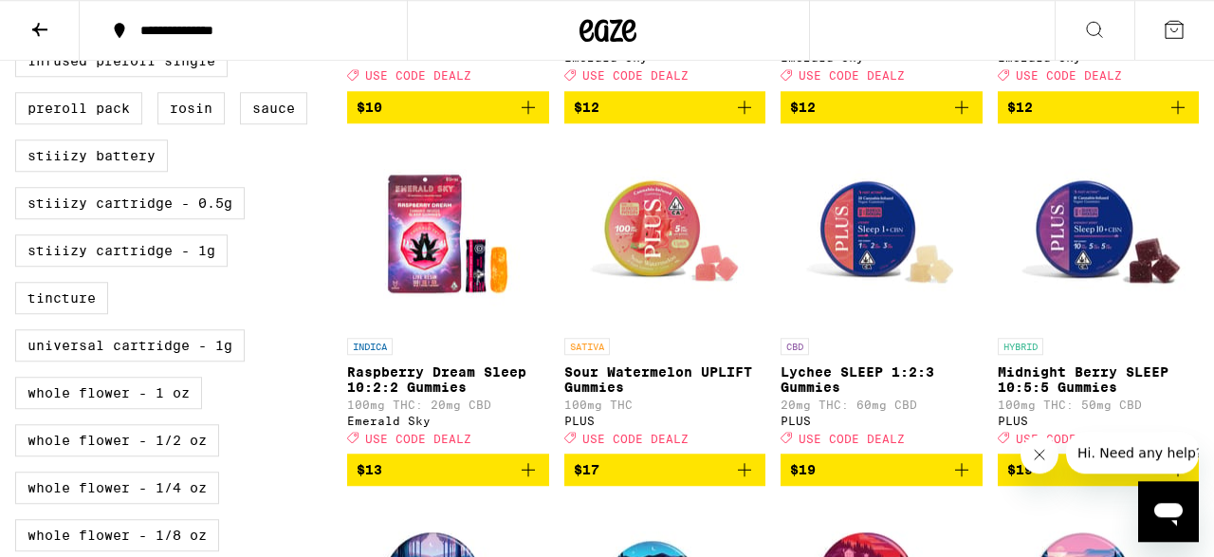
scroll to position [925, 0]
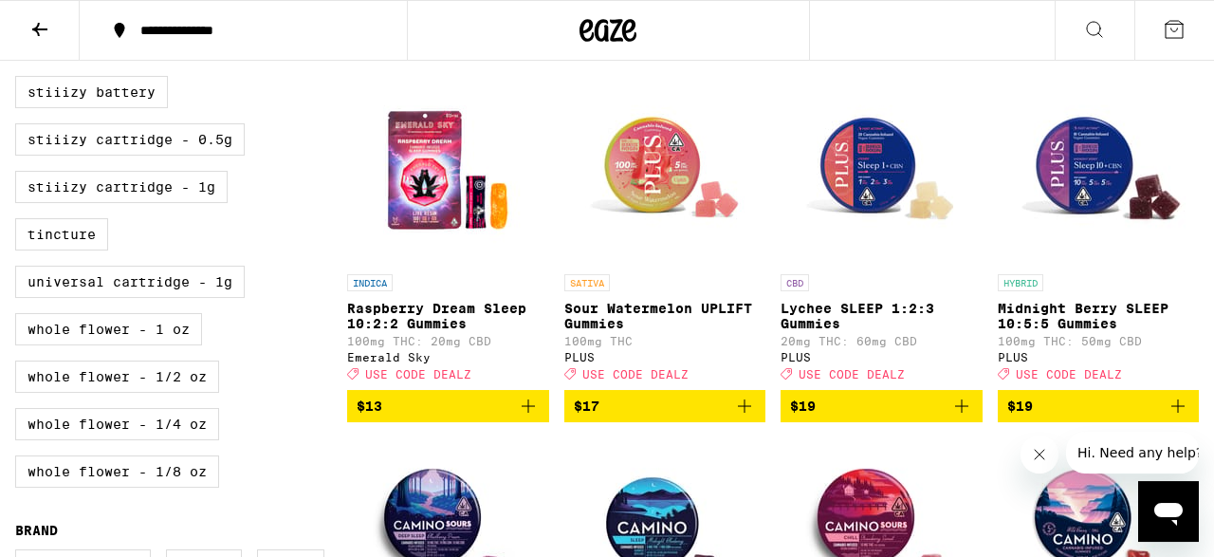
click at [526, 417] on icon "Add to bag" at bounding box center [528, 406] width 23 height 23
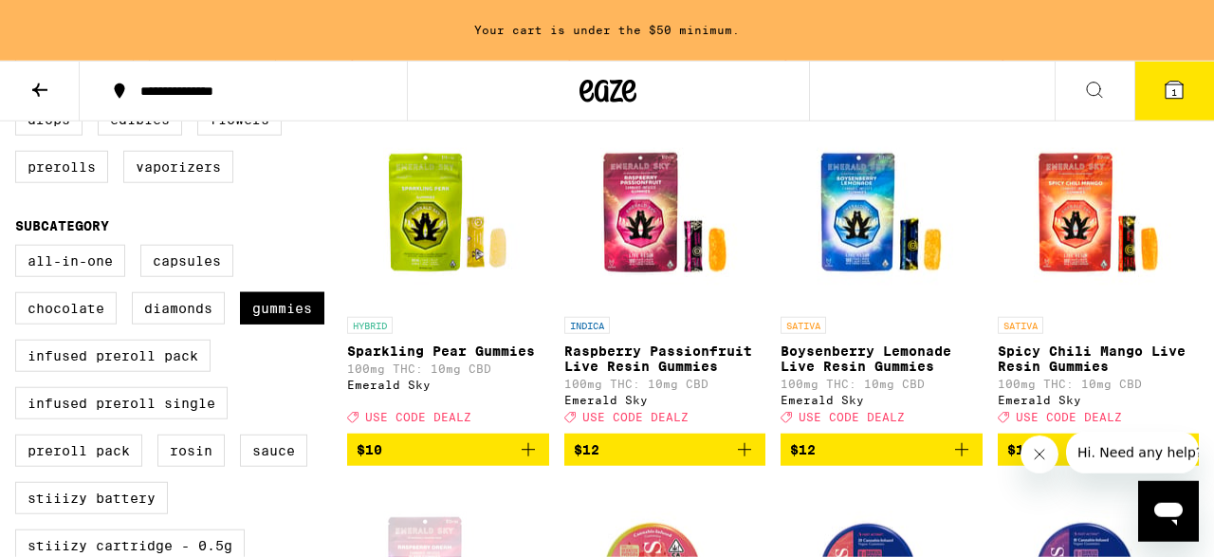
scroll to position [573, 0]
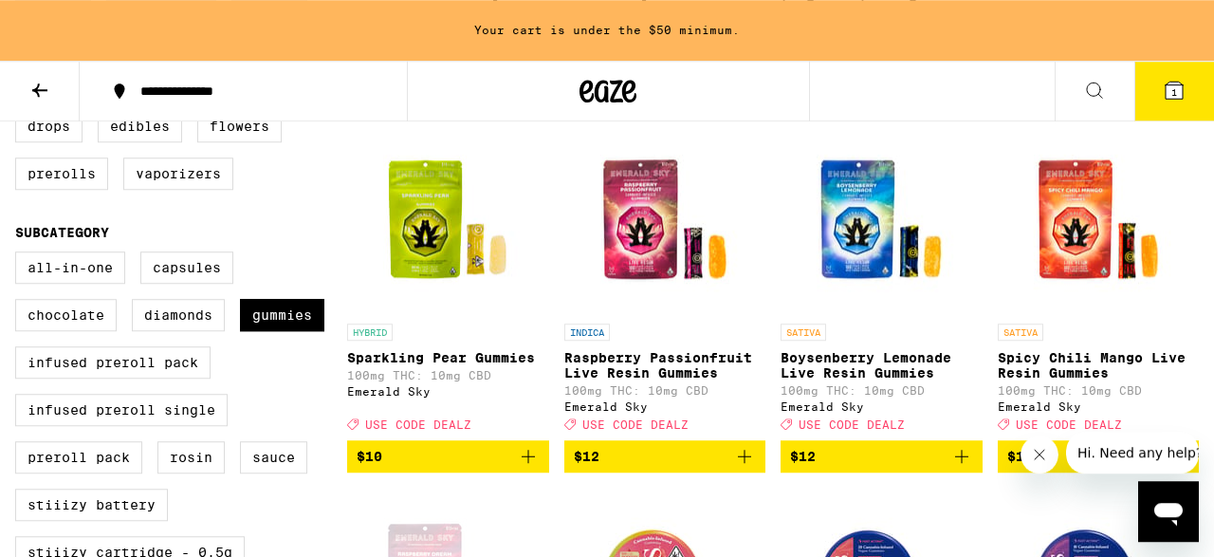
click at [961, 463] on icon "Add to bag" at bounding box center [961, 456] width 13 height 13
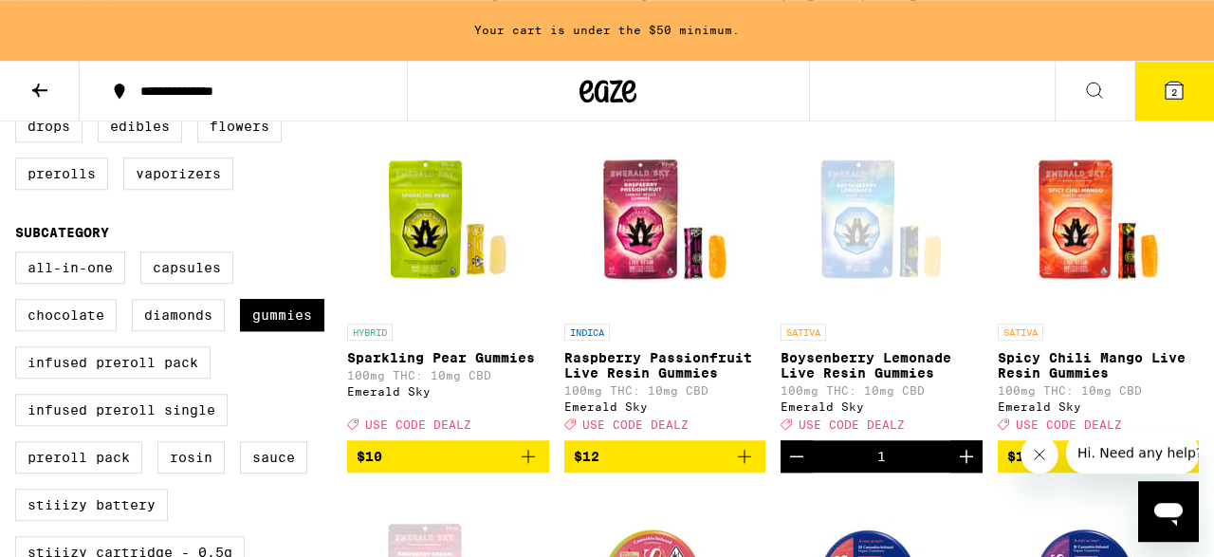
click at [526, 468] on icon "Add to bag" at bounding box center [528, 456] width 23 height 23
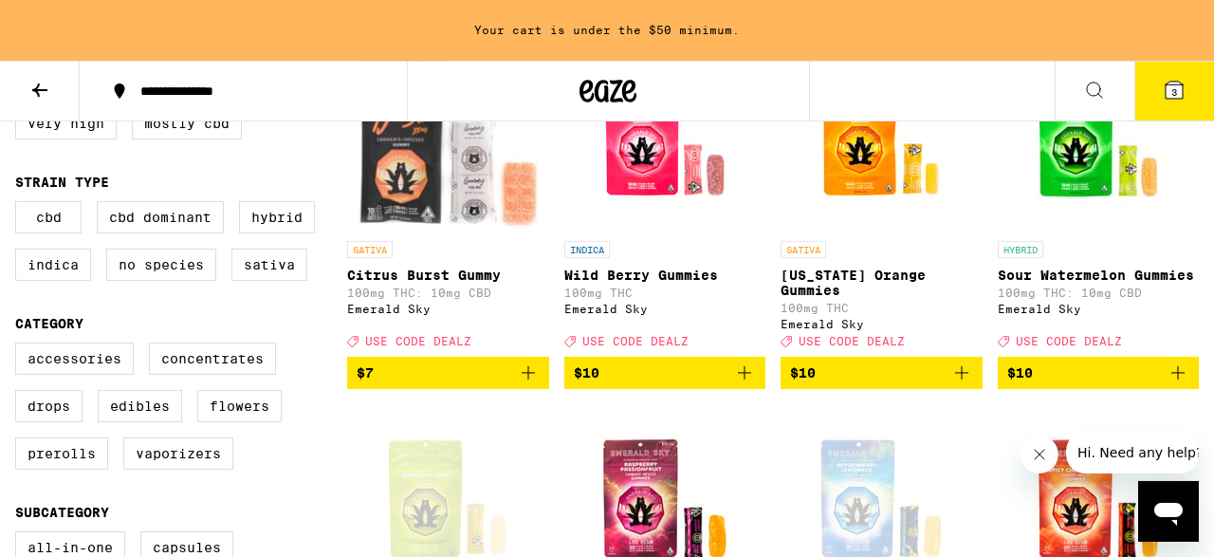
scroll to position [290, 0]
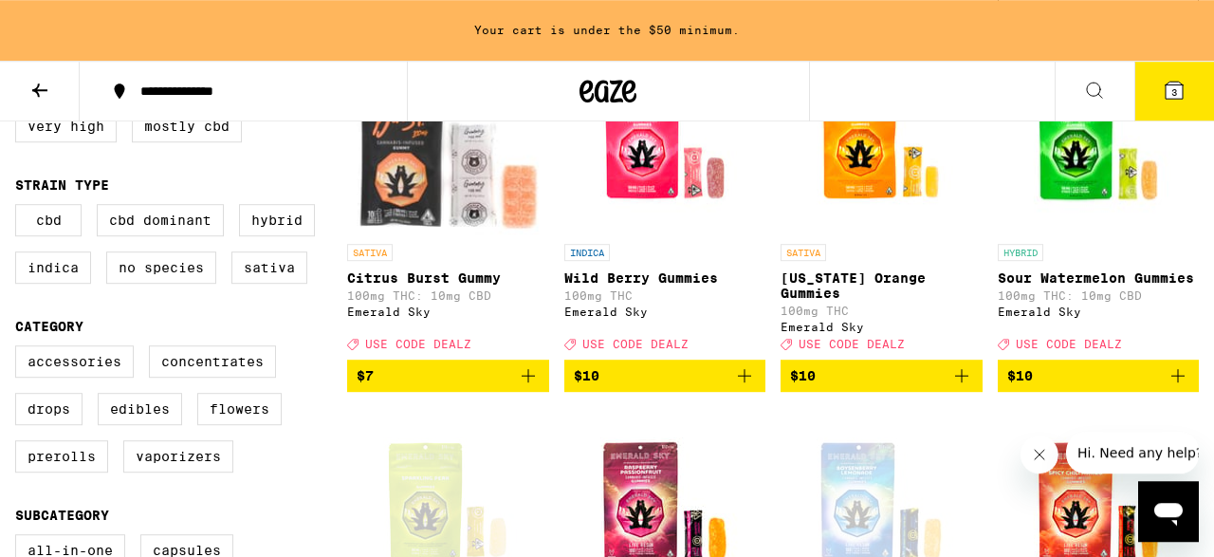
click at [966, 383] on icon "Add to bag" at bounding box center [961, 375] width 23 height 23
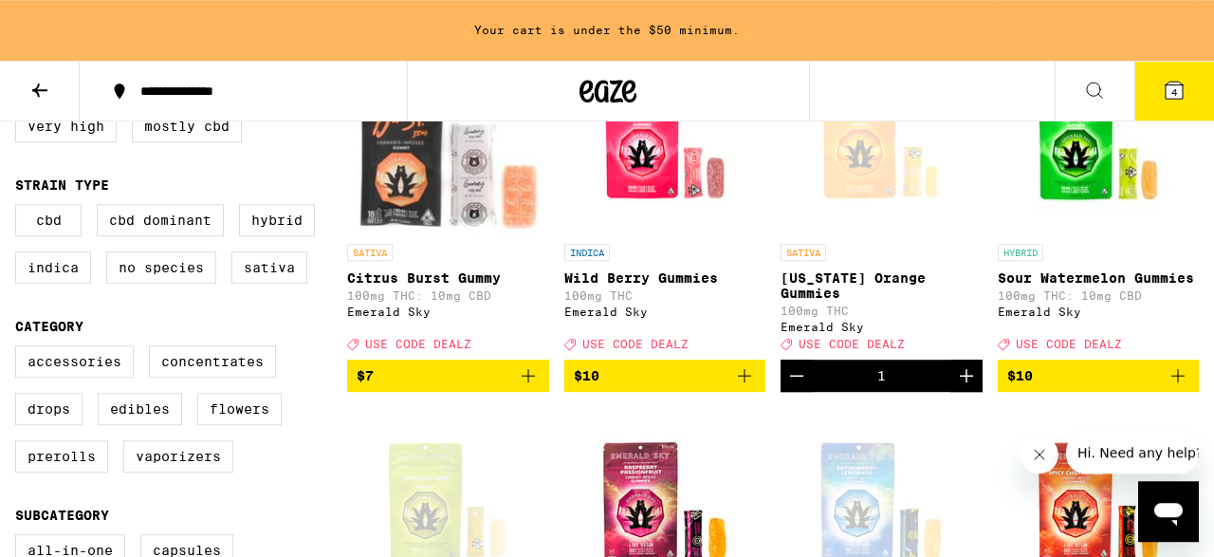
click at [1172, 85] on icon at bounding box center [1174, 90] width 17 height 17
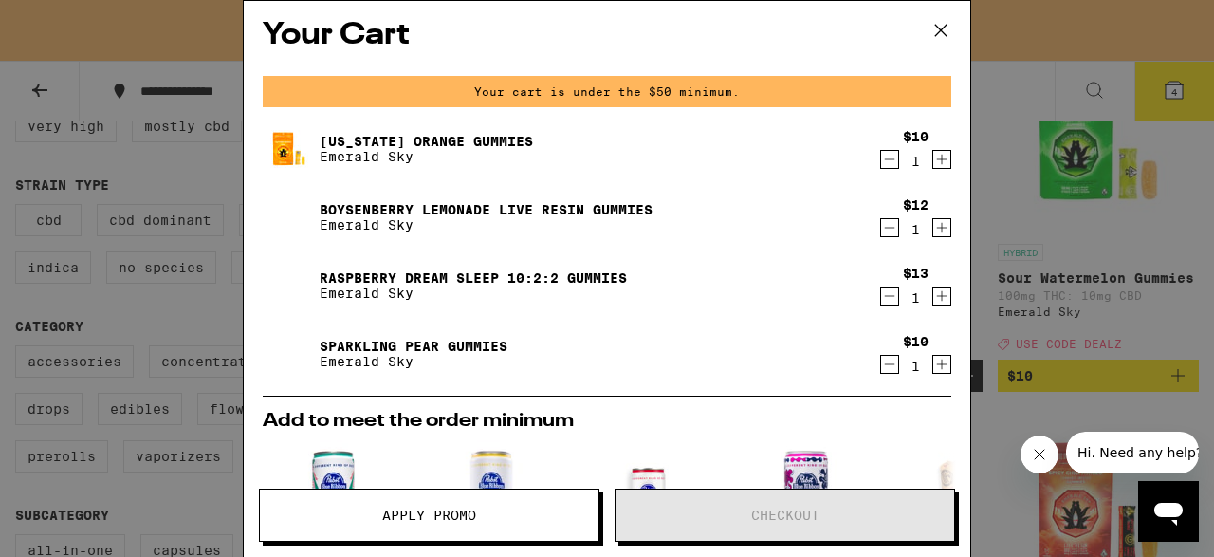
scroll to position [1, 0]
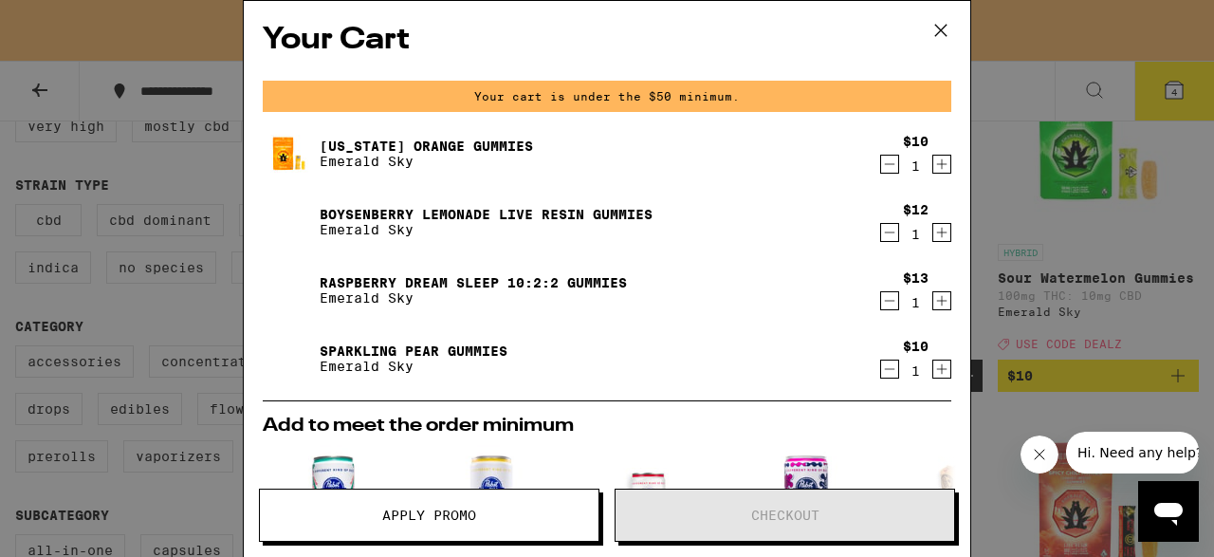
click at [887, 233] on icon "Decrement" at bounding box center [889, 232] width 17 height 23
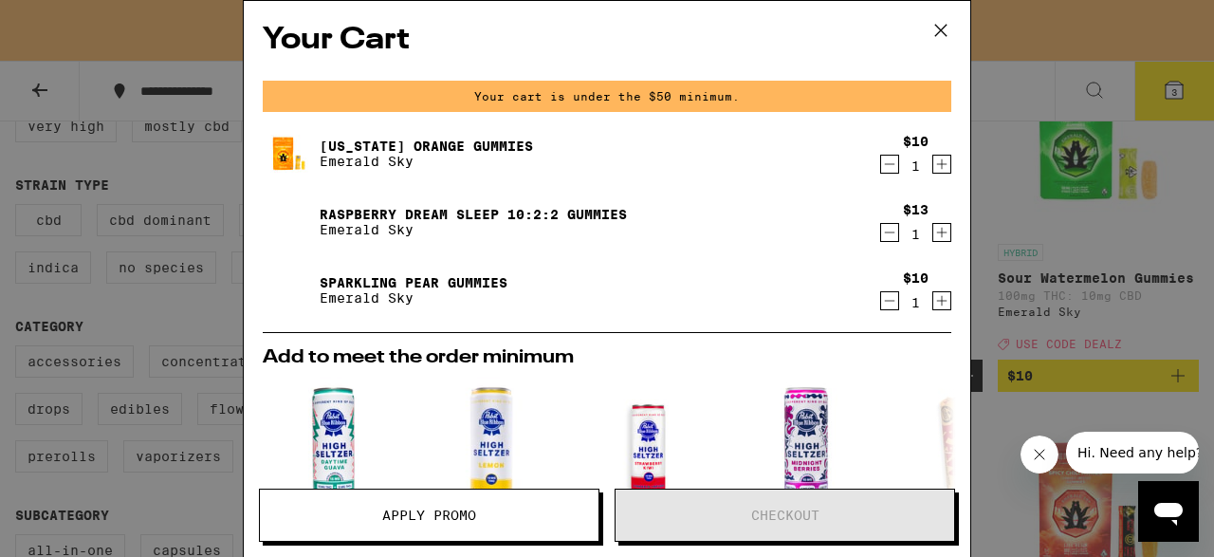
click at [887, 233] on icon "Decrement" at bounding box center [889, 232] width 17 height 23
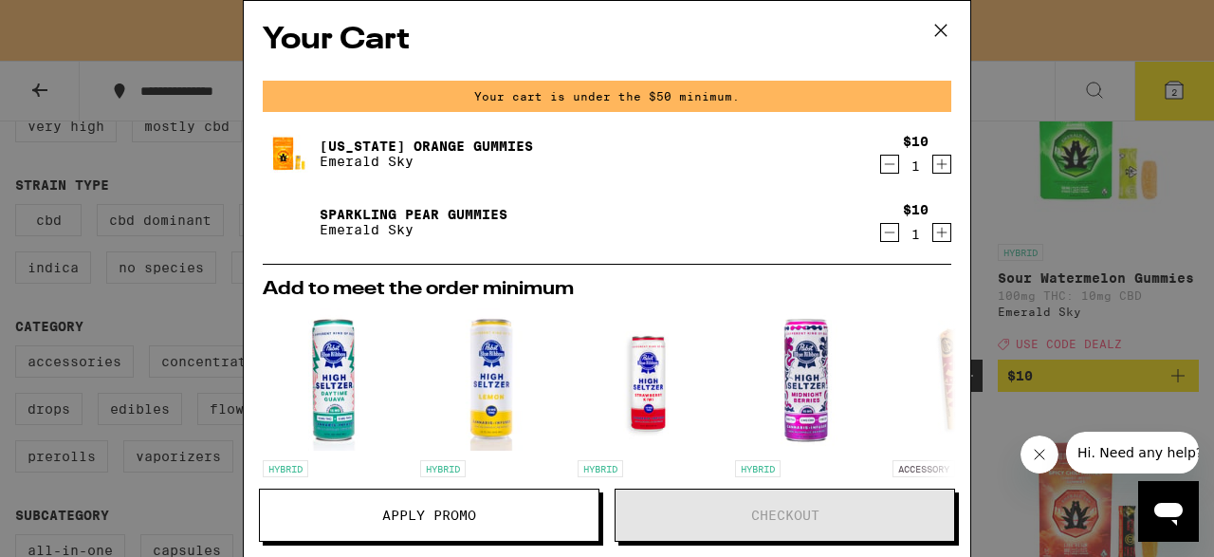
click at [937, 22] on icon at bounding box center [941, 30] width 28 height 28
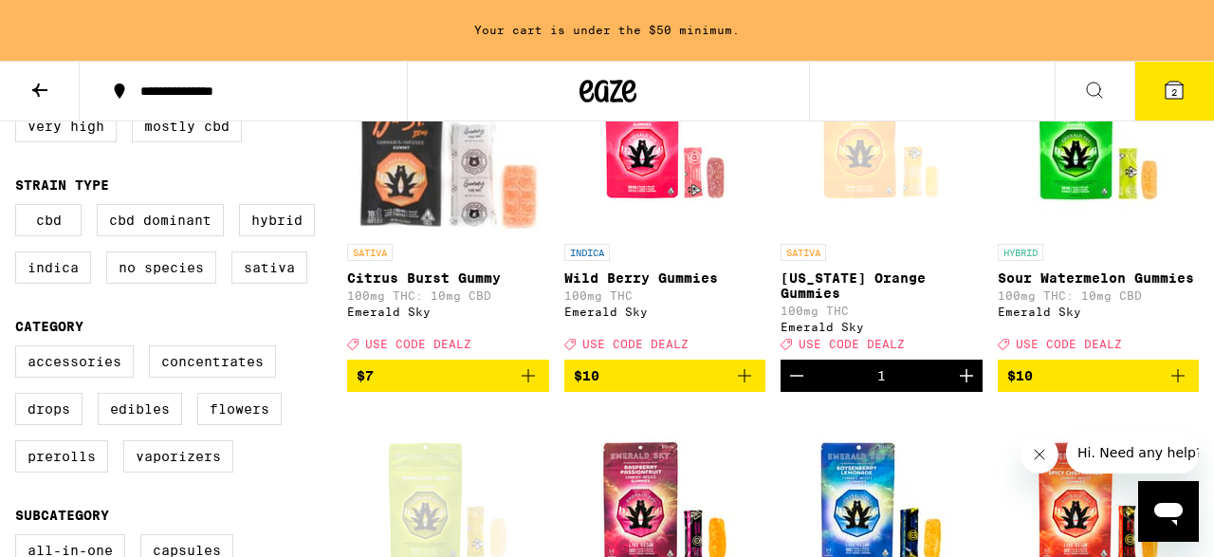
click at [741, 387] on icon "Add to bag" at bounding box center [744, 375] width 23 height 23
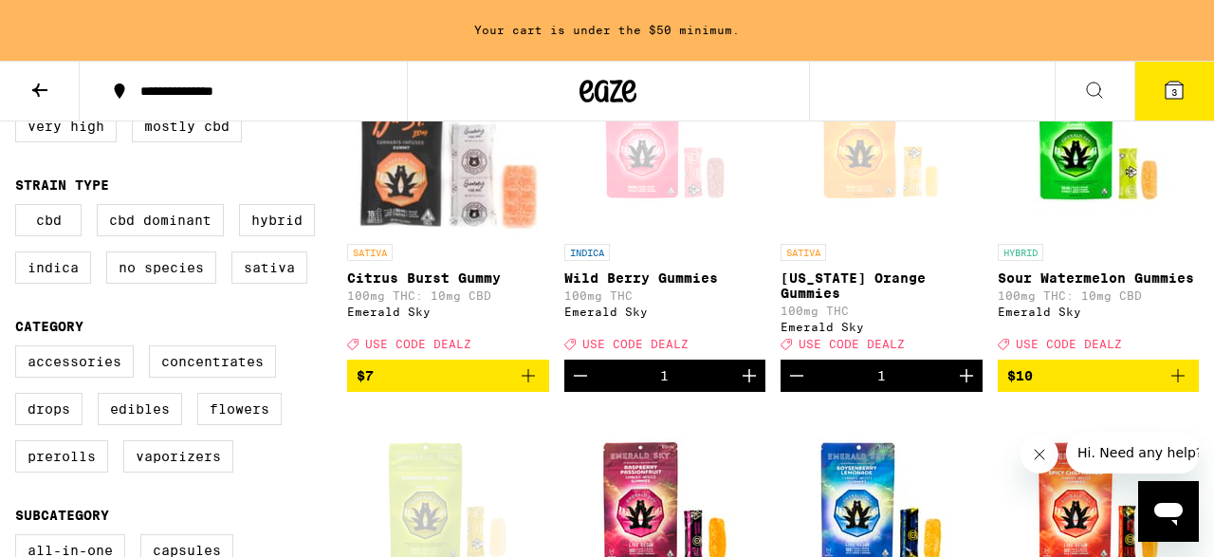
click at [1176, 387] on icon "Add to bag" at bounding box center [1178, 375] width 23 height 23
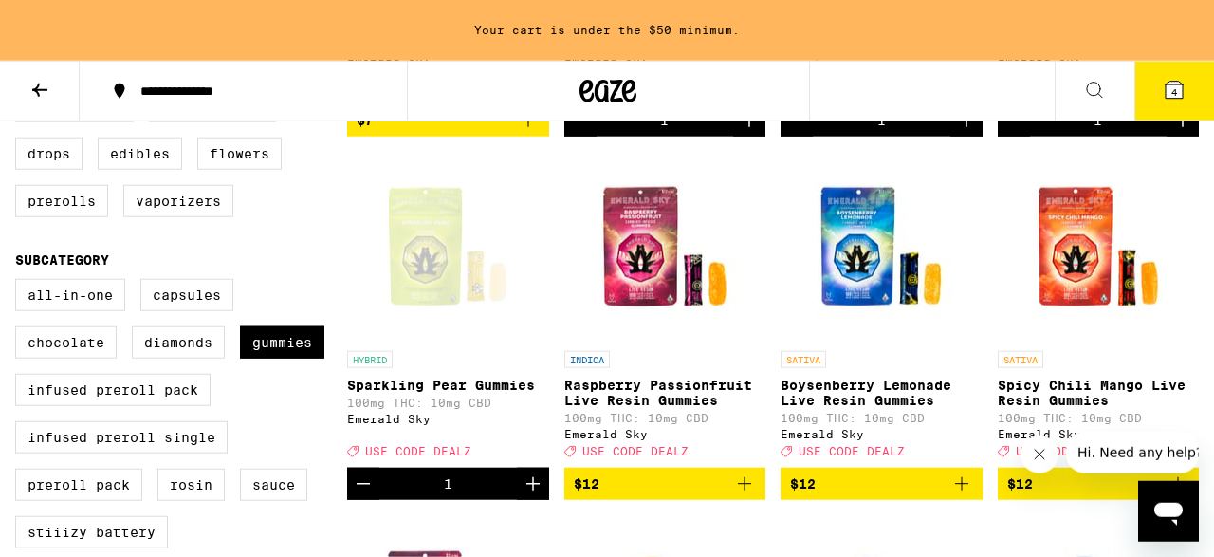
scroll to position [590, 0]
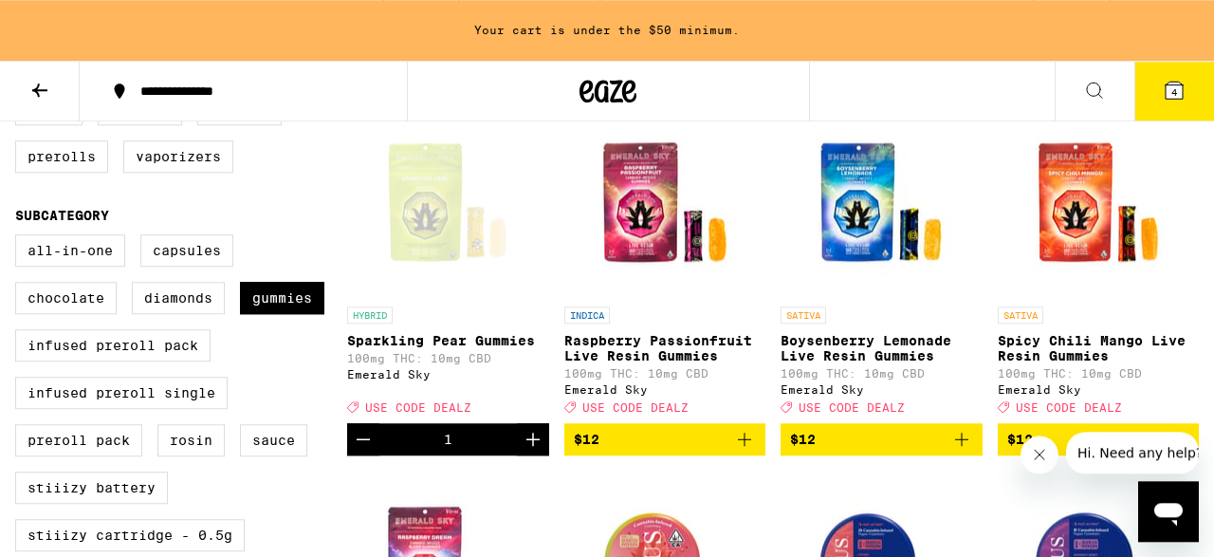
click at [1175, 87] on span "4" at bounding box center [1174, 91] width 6 height 11
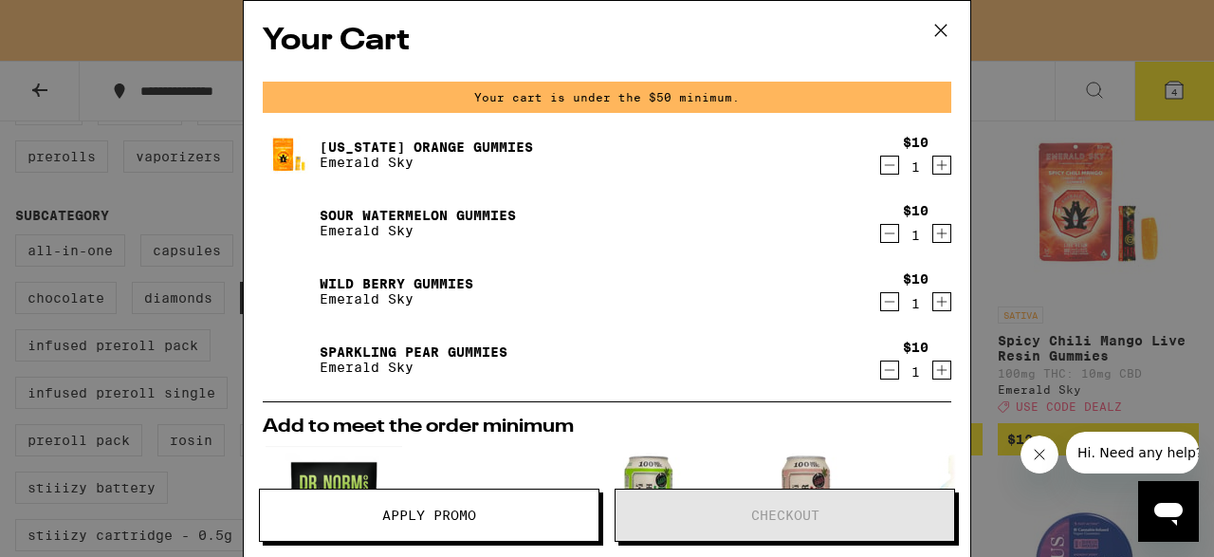
click at [944, 30] on icon at bounding box center [941, 30] width 28 height 28
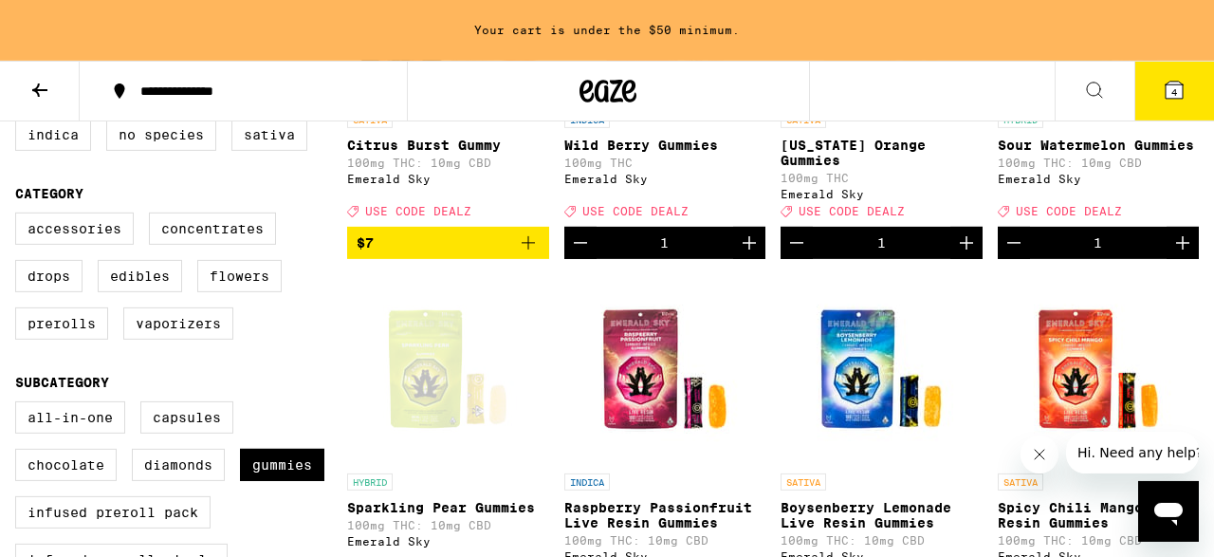
scroll to position [427, 0]
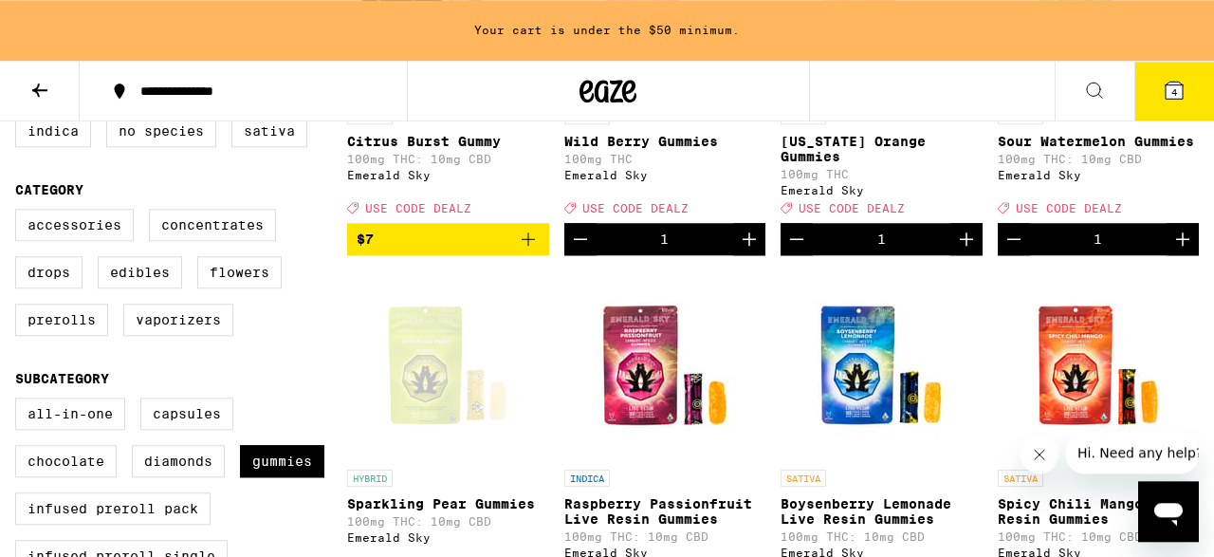
click at [970, 250] on icon "Increment" at bounding box center [966, 239] width 23 height 23
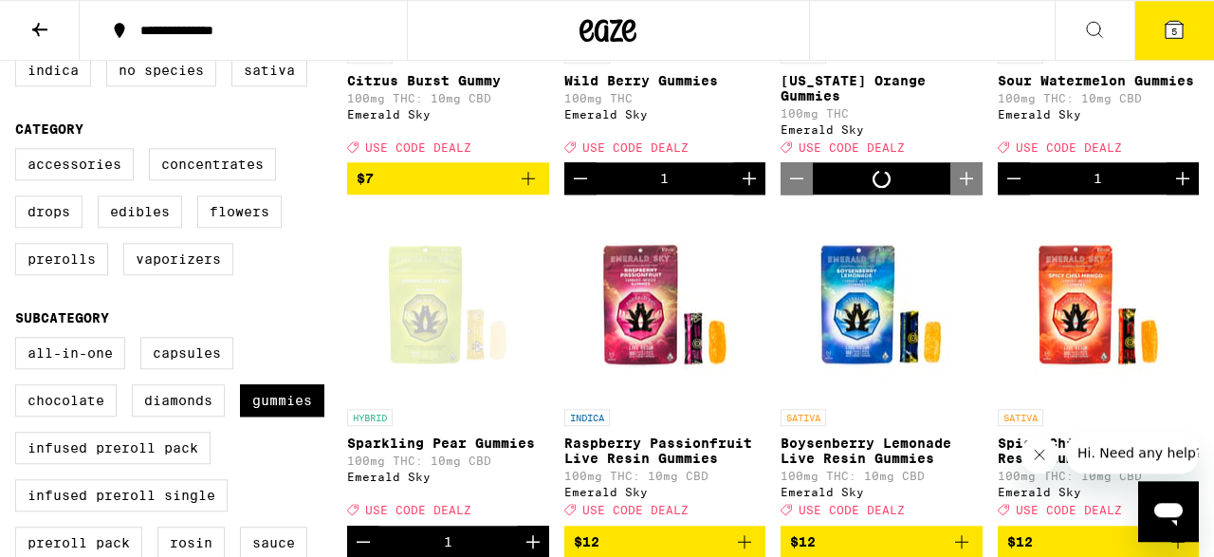
scroll to position [366, 0]
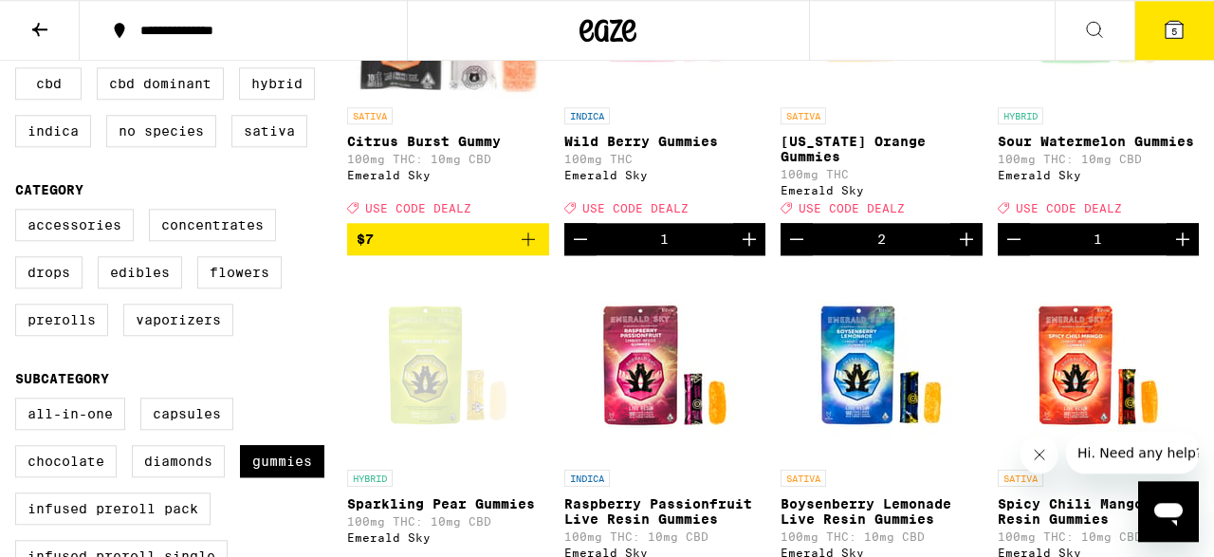
click at [1190, 31] on button "5" at bounding box center [1174, 30] width 80 height 59
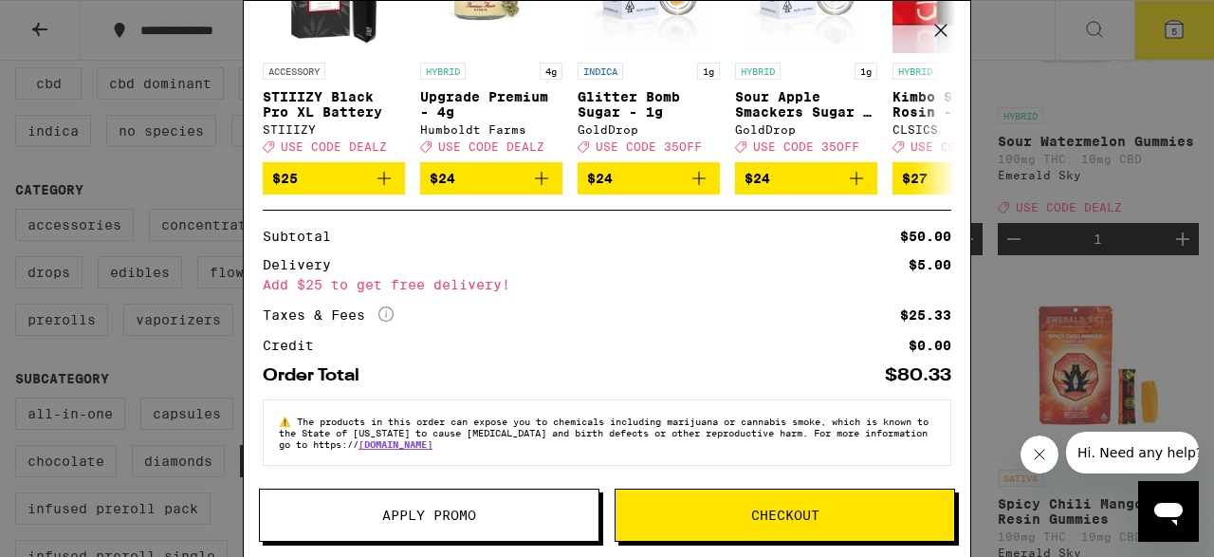
scroll to position [486, 0]
click at [466, 511] on span "Apply Promo" at bounding box center [429, 514] width 94 height 13
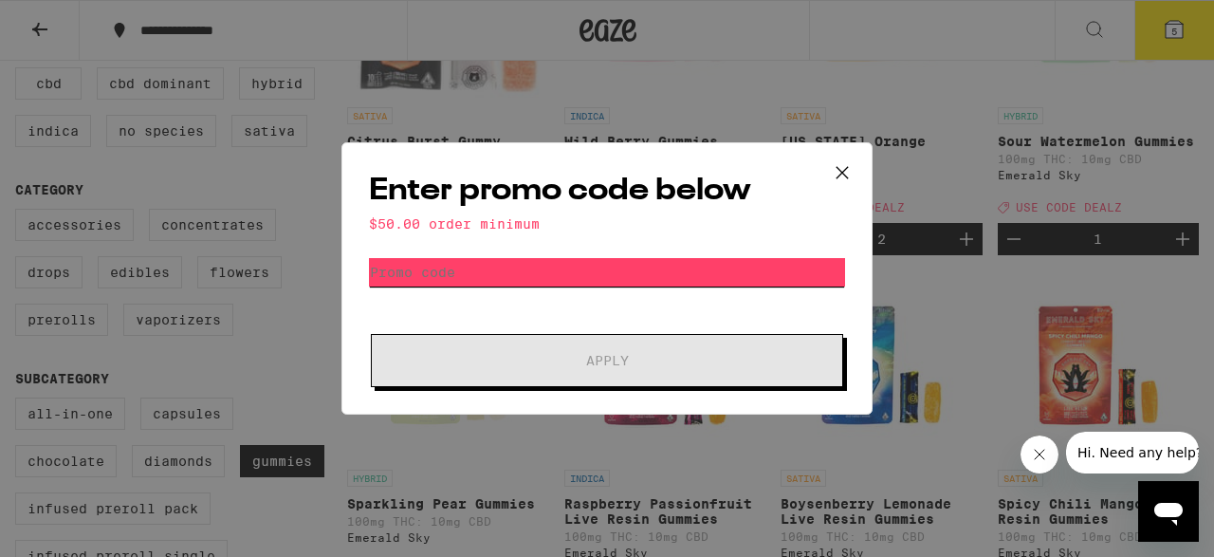
click at [482, 278] on input "Promo Code" at bounding box center [607, 272] width 476 height 28
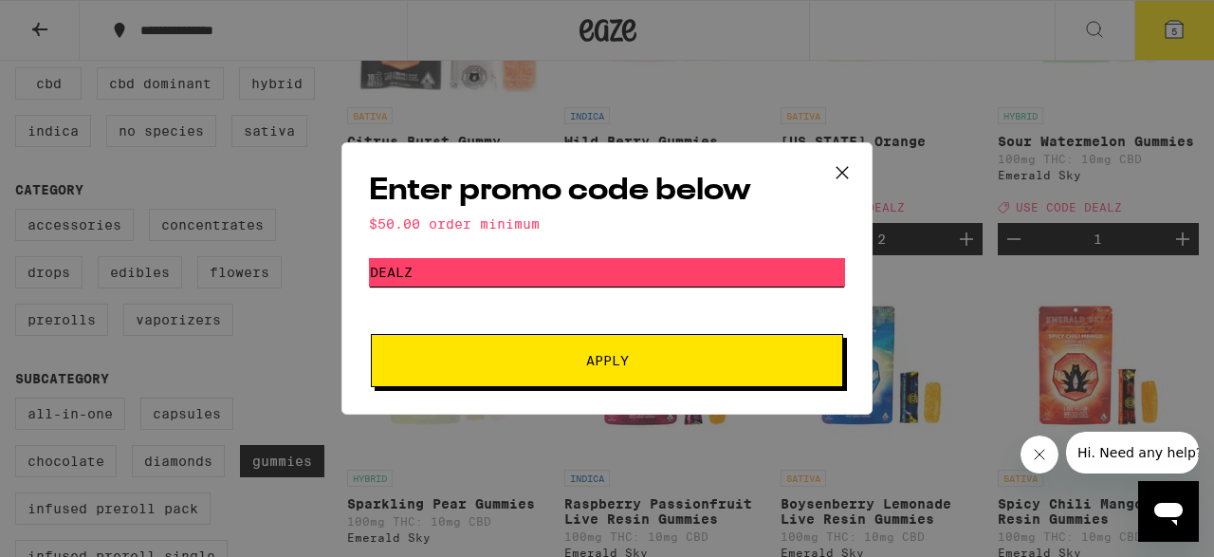
type input "dealz"
click at [583, 378] on button "Apply" at bounding box center [607, 360] width 472 height 53
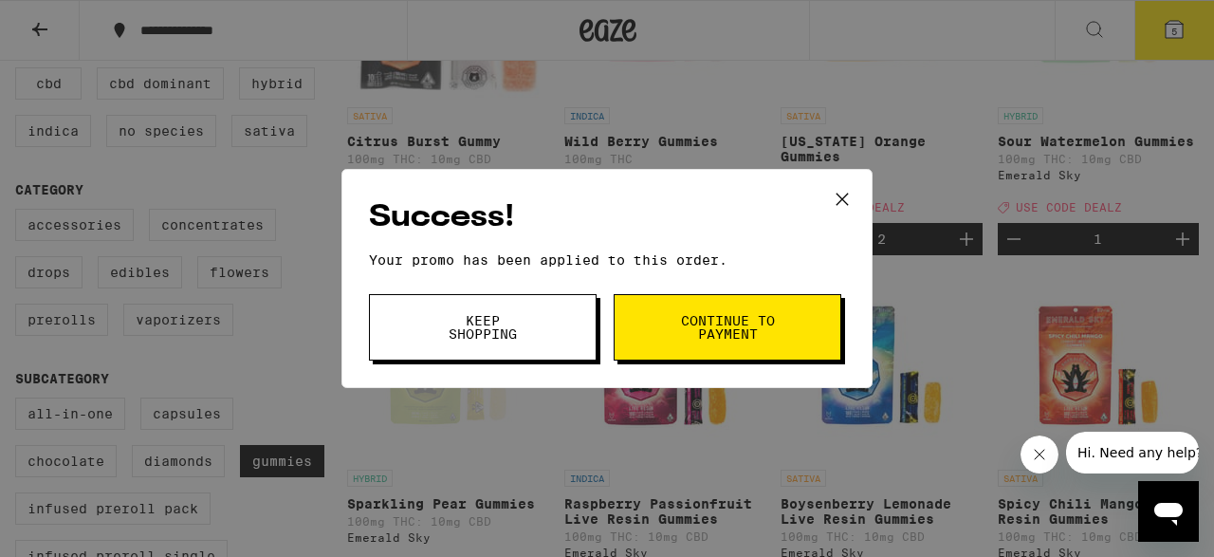
click at [754, 346] on button "Continue to payment" at bounding box center [728, 327] width 228 height 66
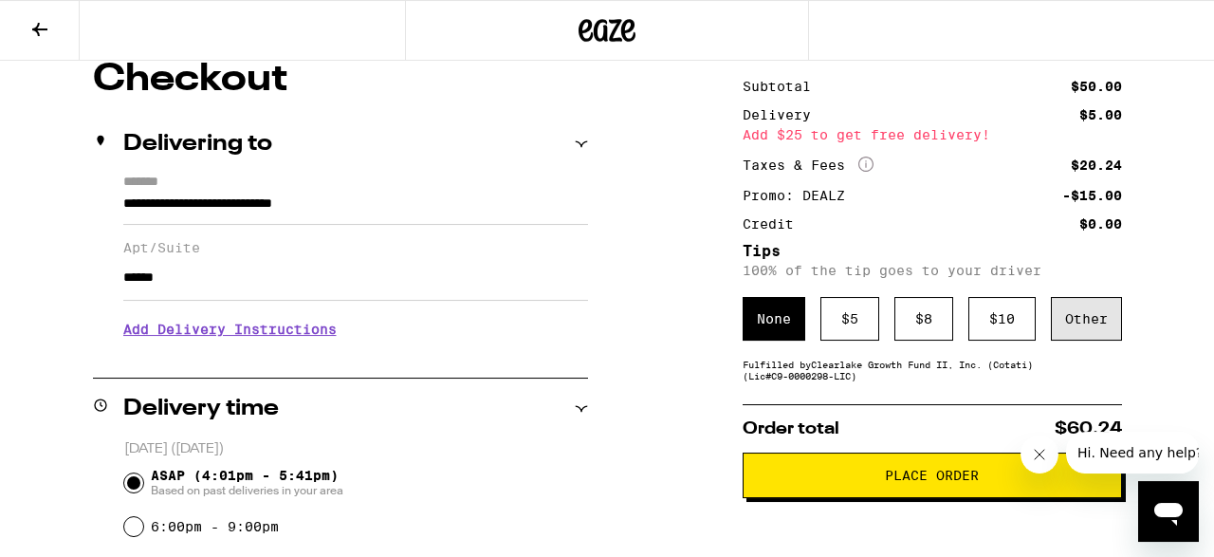
scroll to position [190, 0]
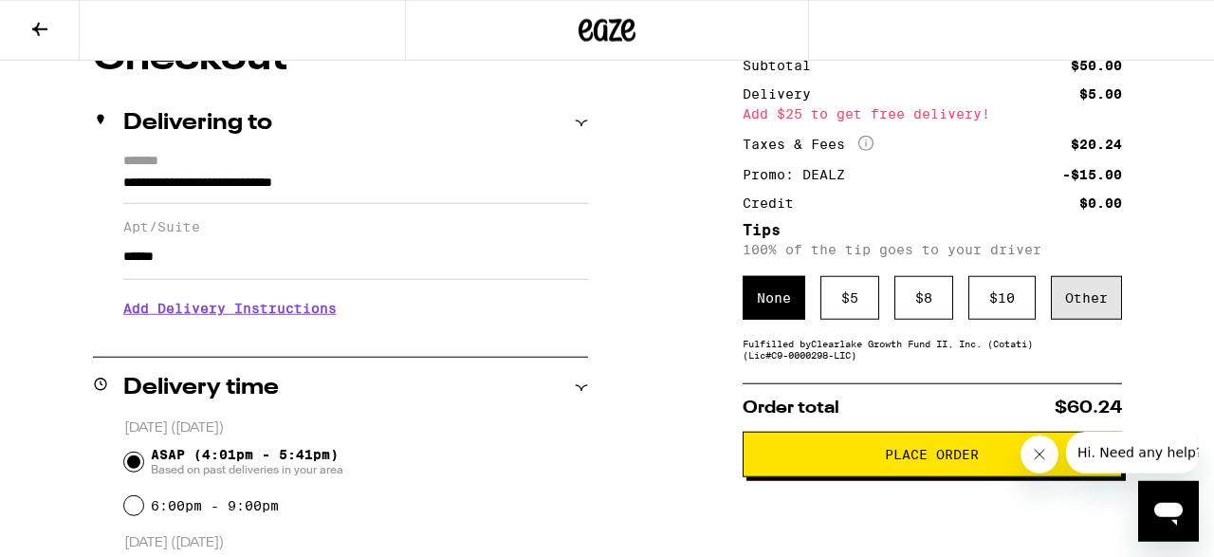
click at [1091, 309] on div "Other" at bounding box center [1086, 298] width 71 height 44
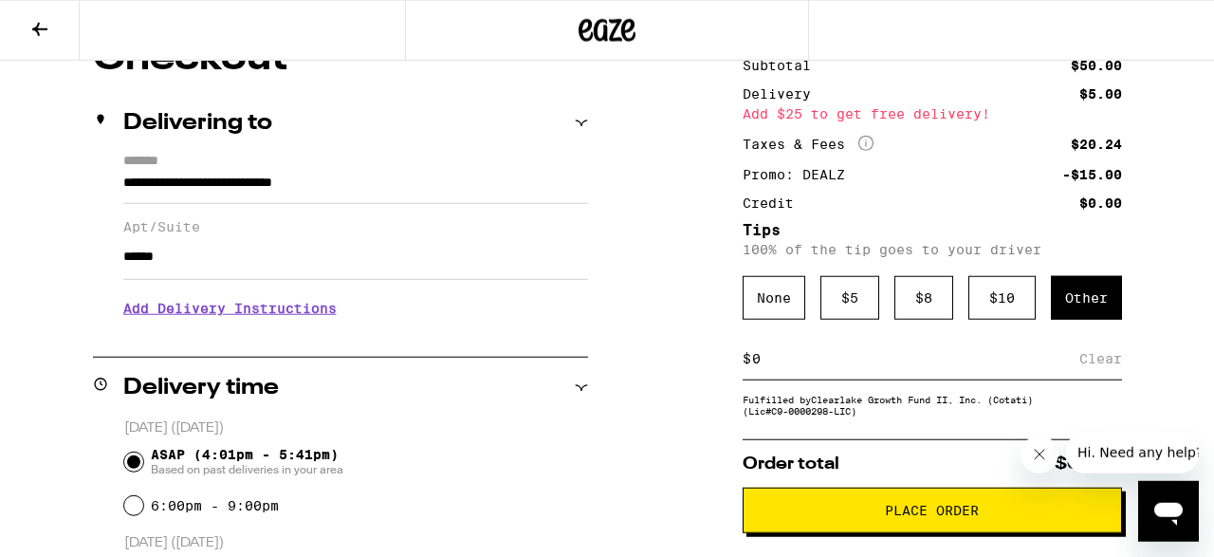
click at [817, 378] on div "$ Clear" at bounding box center [932, 359] width 379 height 43
click at [793, 360] on input at bounding box center [915, 358] width 328 height 17
type input "2"
click at [1105, 373] on div "Save" at bounding box center [1105, 359] width 34 height 42
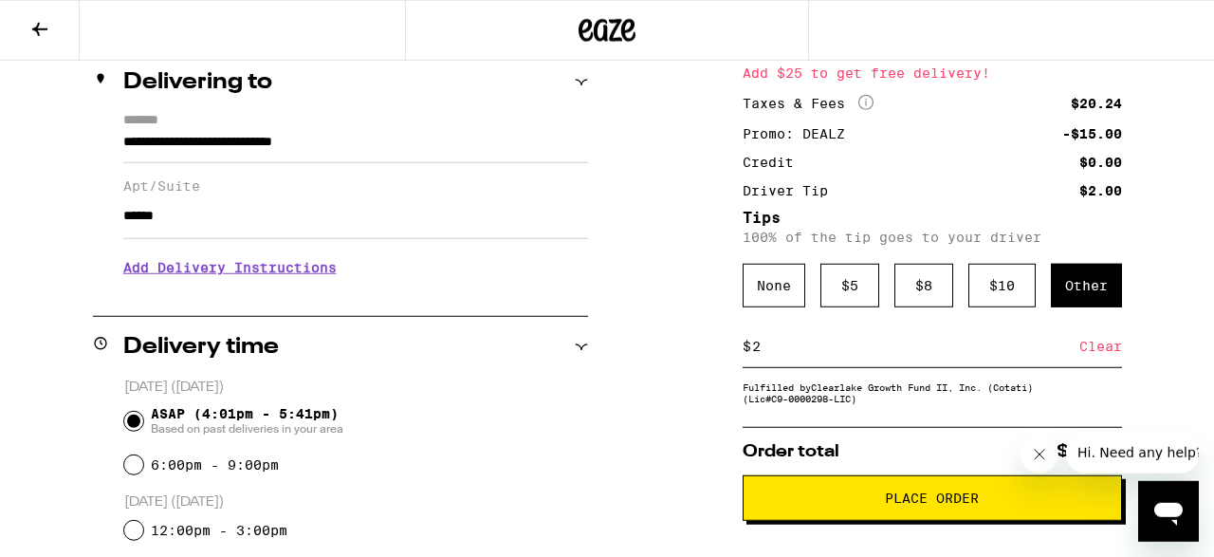
scroll to position [228, 0]
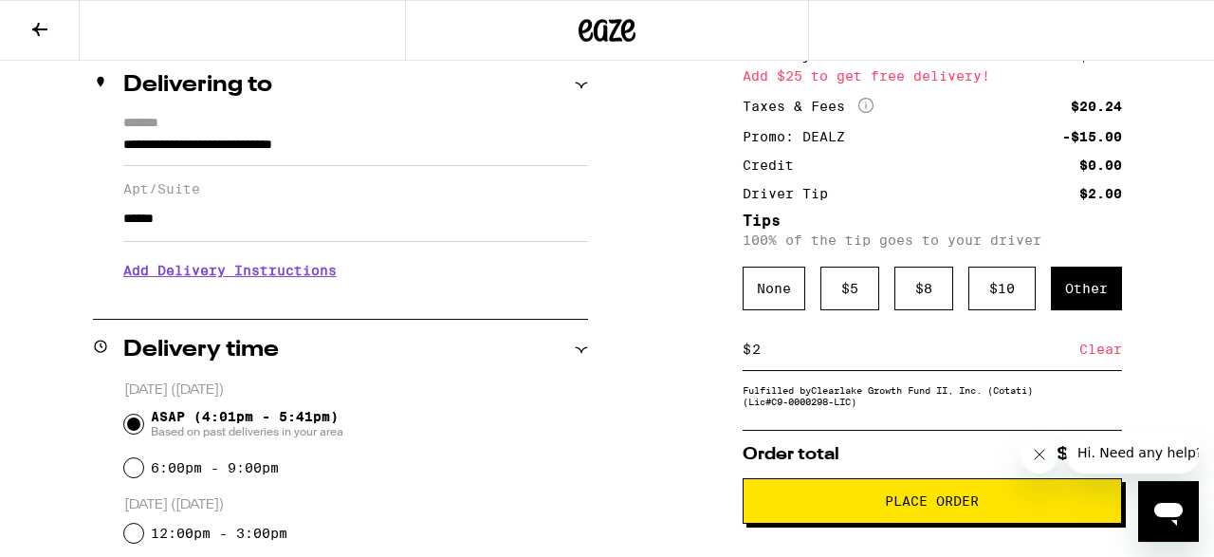
click at [569, 19] on div at bounding box center [607, 30] width 405 height 61
click at [600, 33] on icon at bounding box center [607, 30] width 57 height 34
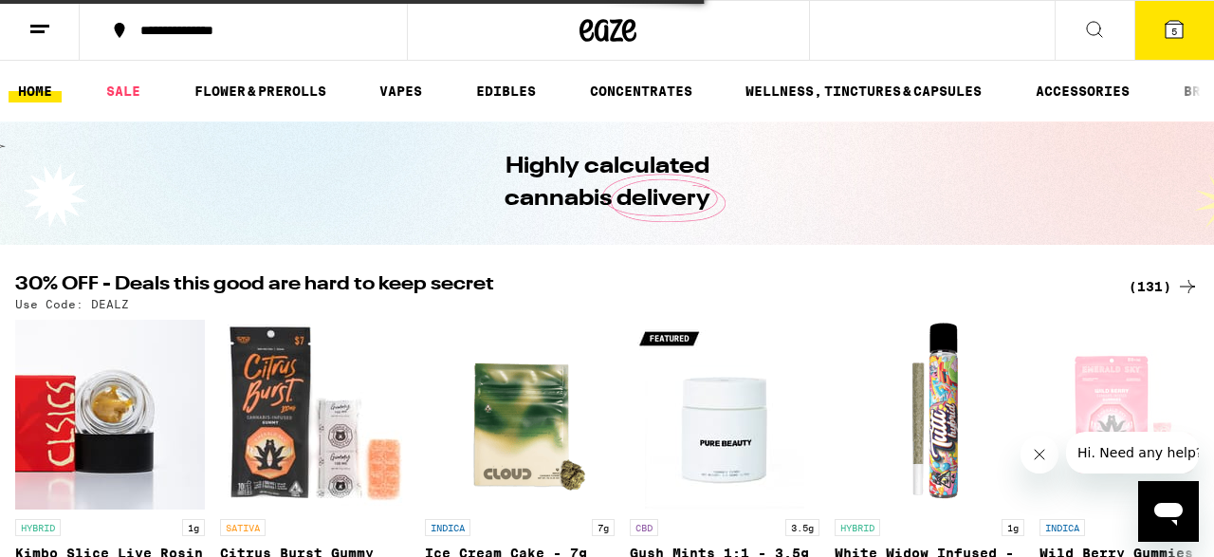
click at [1158, 291] on div "(131)" at bounding box center [1164, 286] width 70 height 23
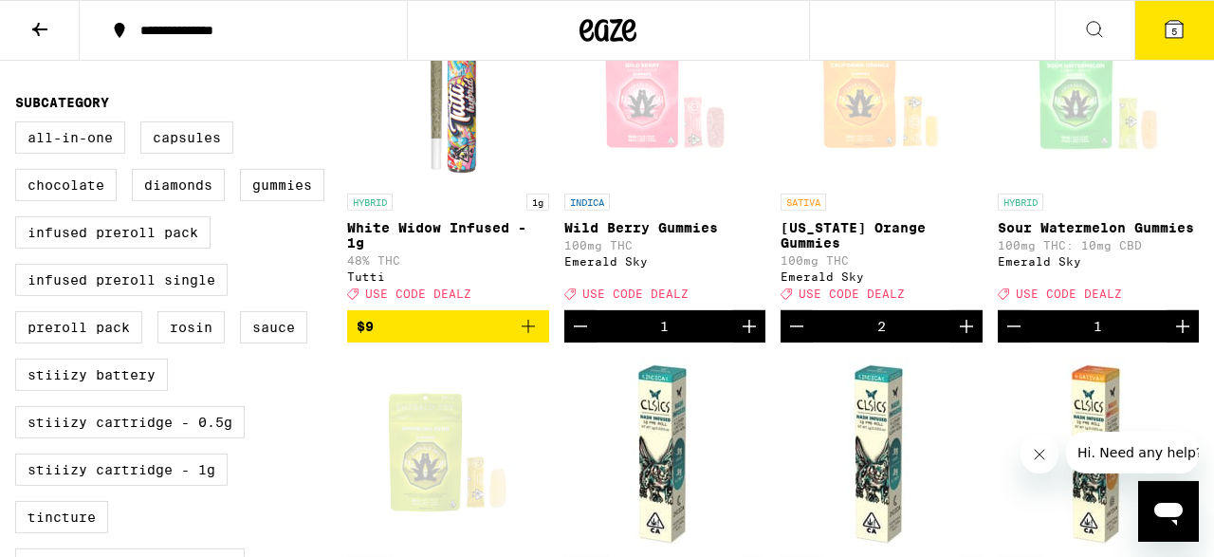
scroll to position [673, 0]
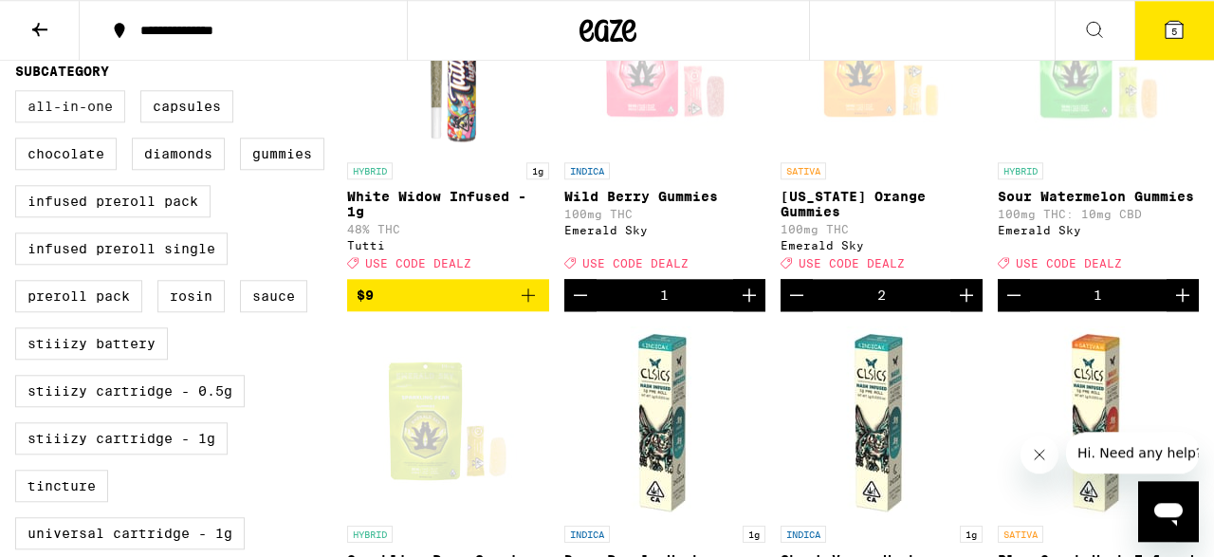
click at [92, 122] on label "All-In-One" at bounding box center [70, 106] width 110 height 32
click at [20, 94] on input "All-In-One" at bounding box center [19, 93] width 1 height 1
checkbox input "true"
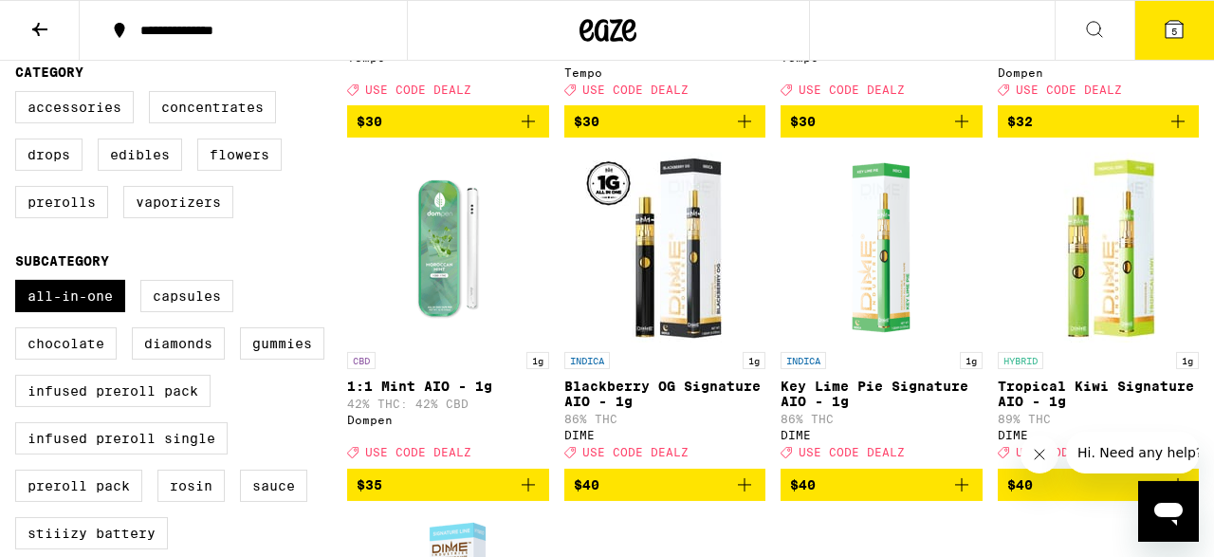
scroll to position [478, 0]
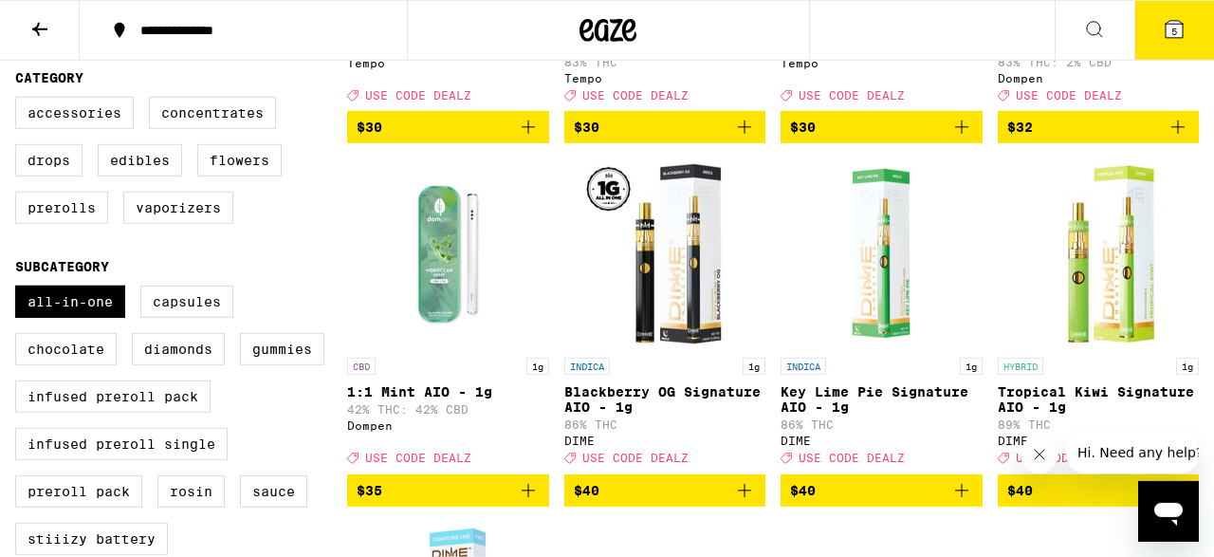
click at [1170, 30] on icon at bounding box center [1174, 29] width 17 height 17
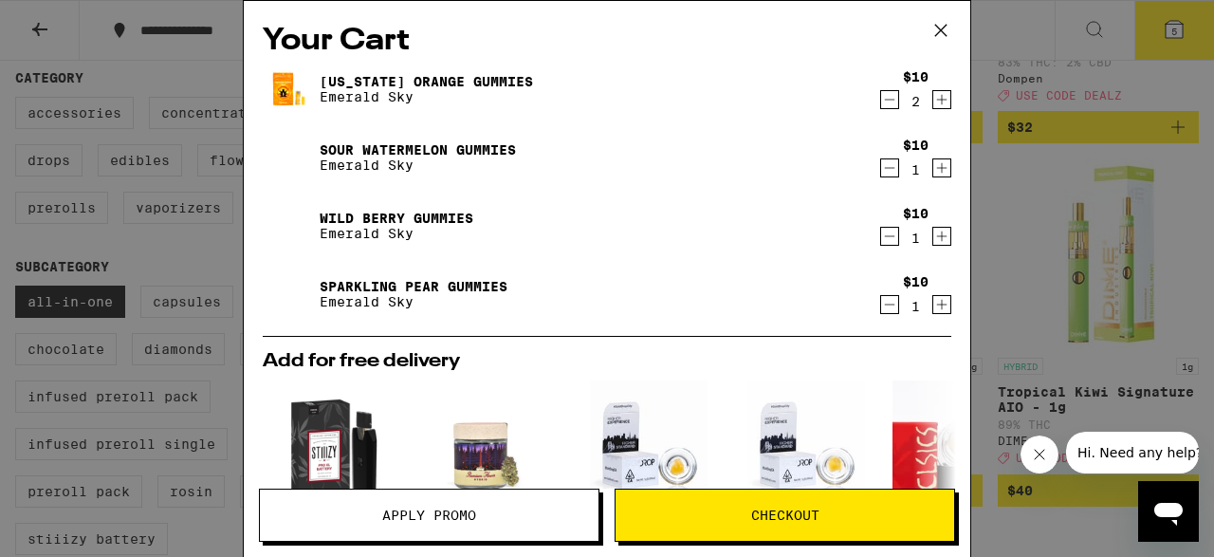
click at [445, 532] on button "Apply Promo" at bounding box center [429, 514] width 340 height 53
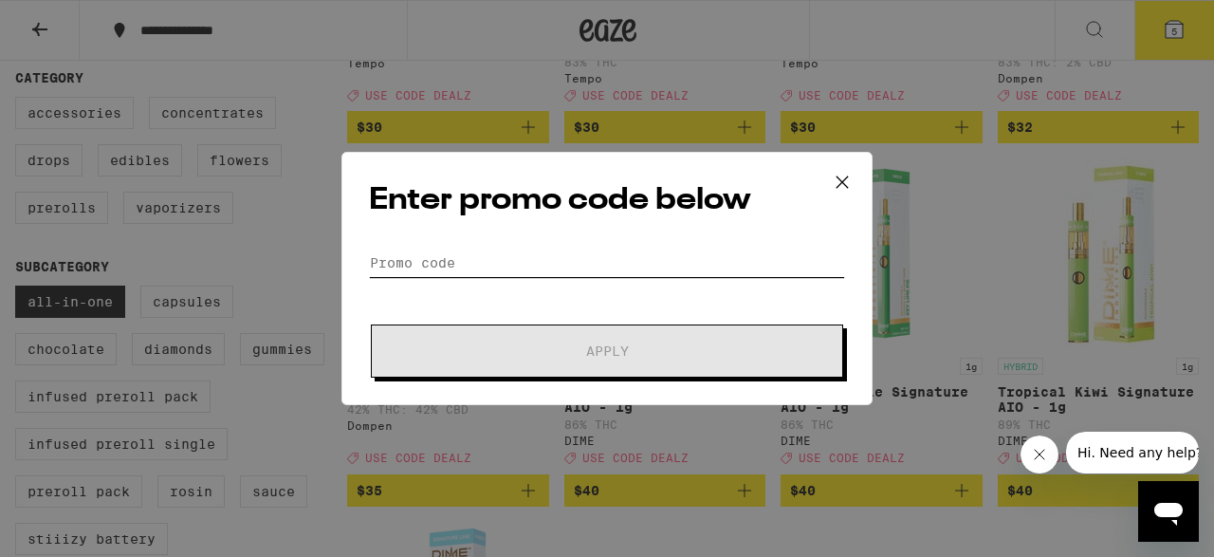
click at [467, 268] on input "Promo Code" at bounding box center [607, 262] width 476 height 28
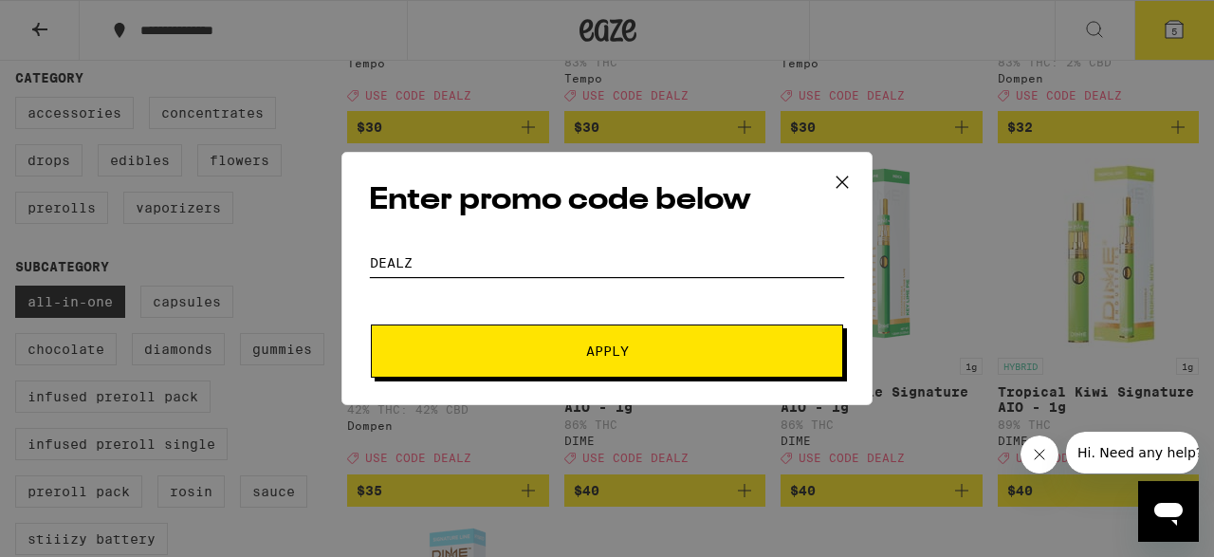
type input "dealz"
click at [620, 350] on span "Apply" at bounding box center [607, 350] width 43 height 13
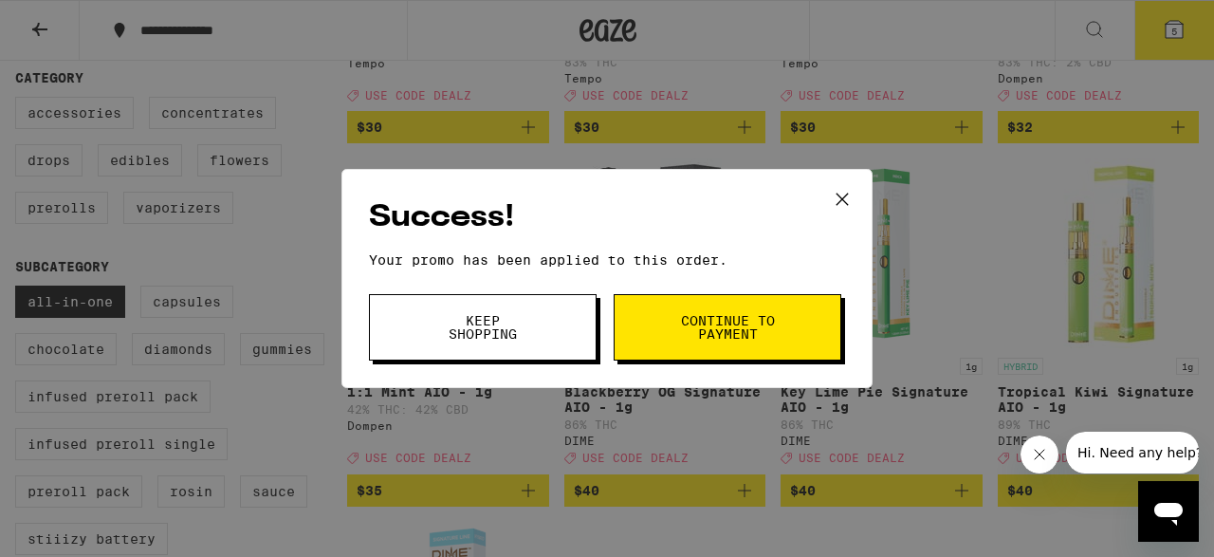
click at [733, 348] on button "Continue to payment" at bounding box center [728, 327] width 228 height 66
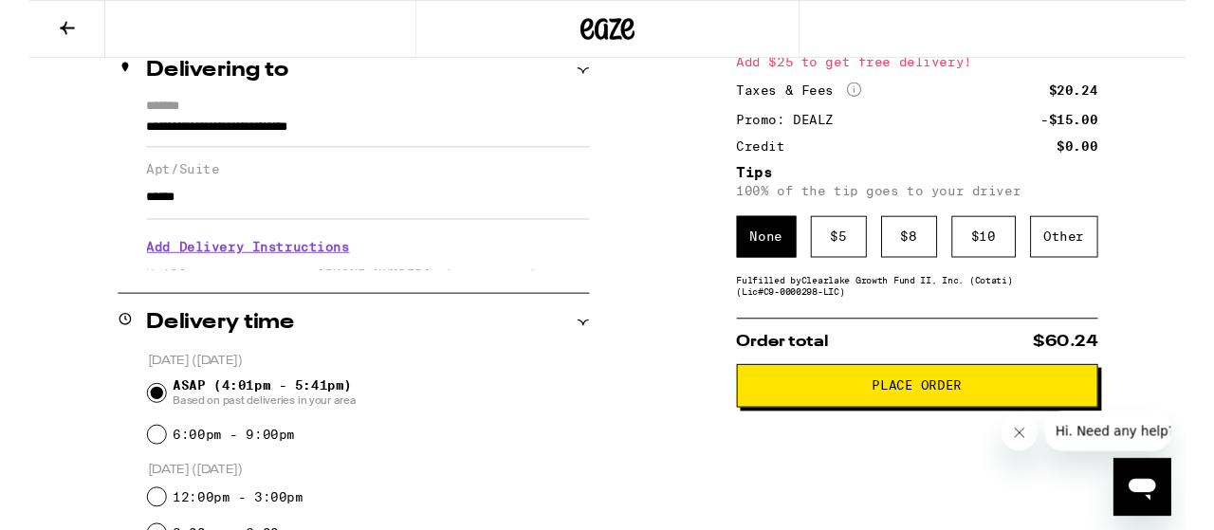
scroll to position [241, 0]
